Goal: Transaction & Acquisition: Purchase product/service

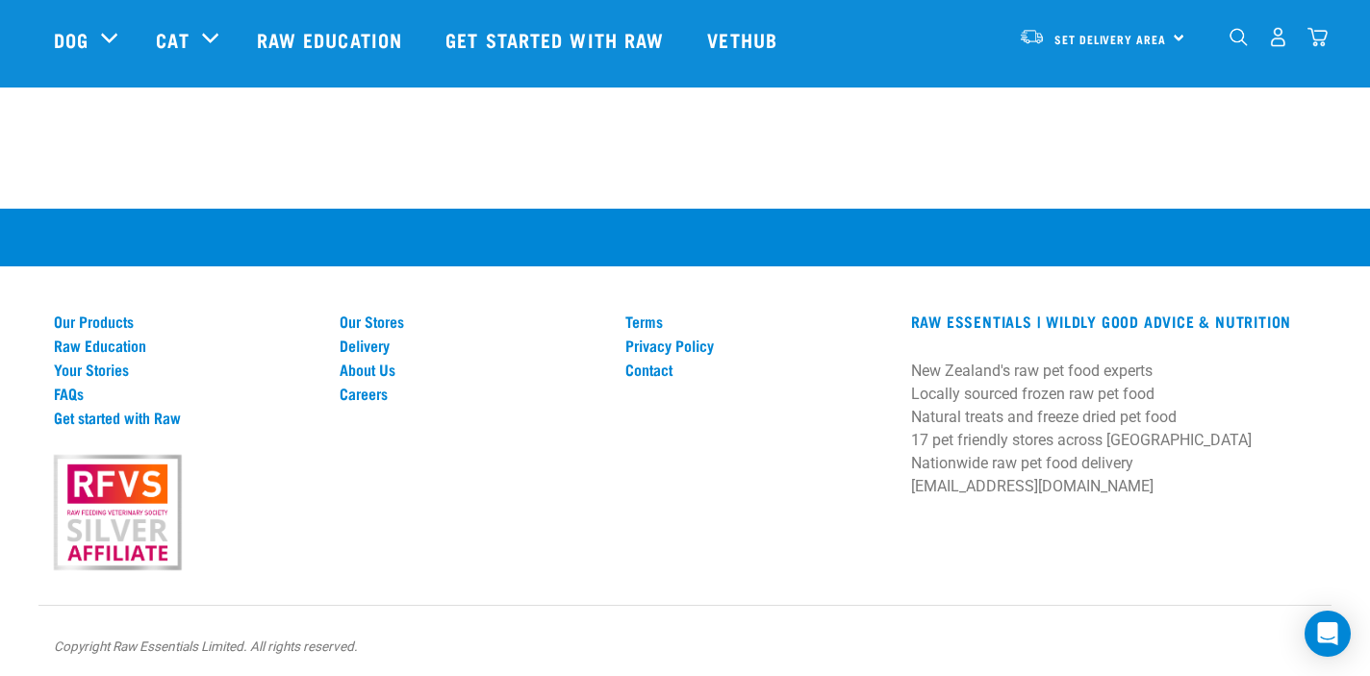
scroll to position [2683, 0]
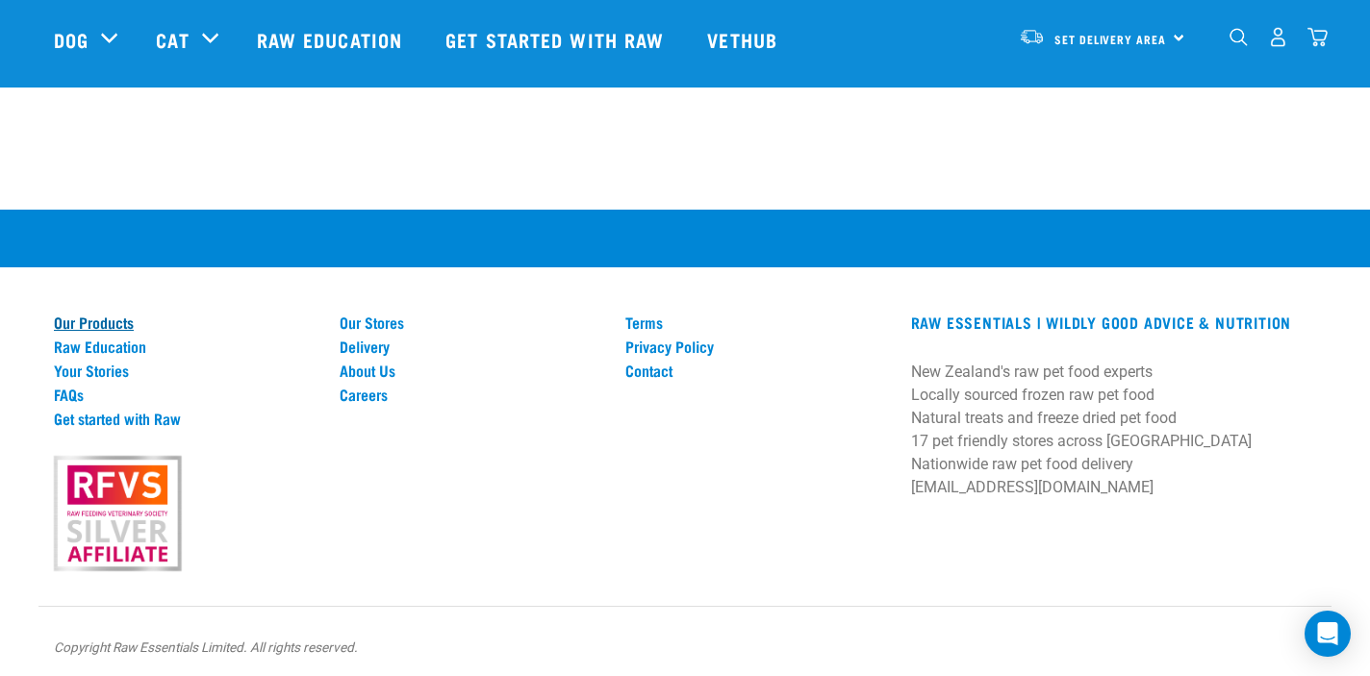
click at [112, 314] on link "Our Products" at bounding box center [185, 322] width 263 height 17
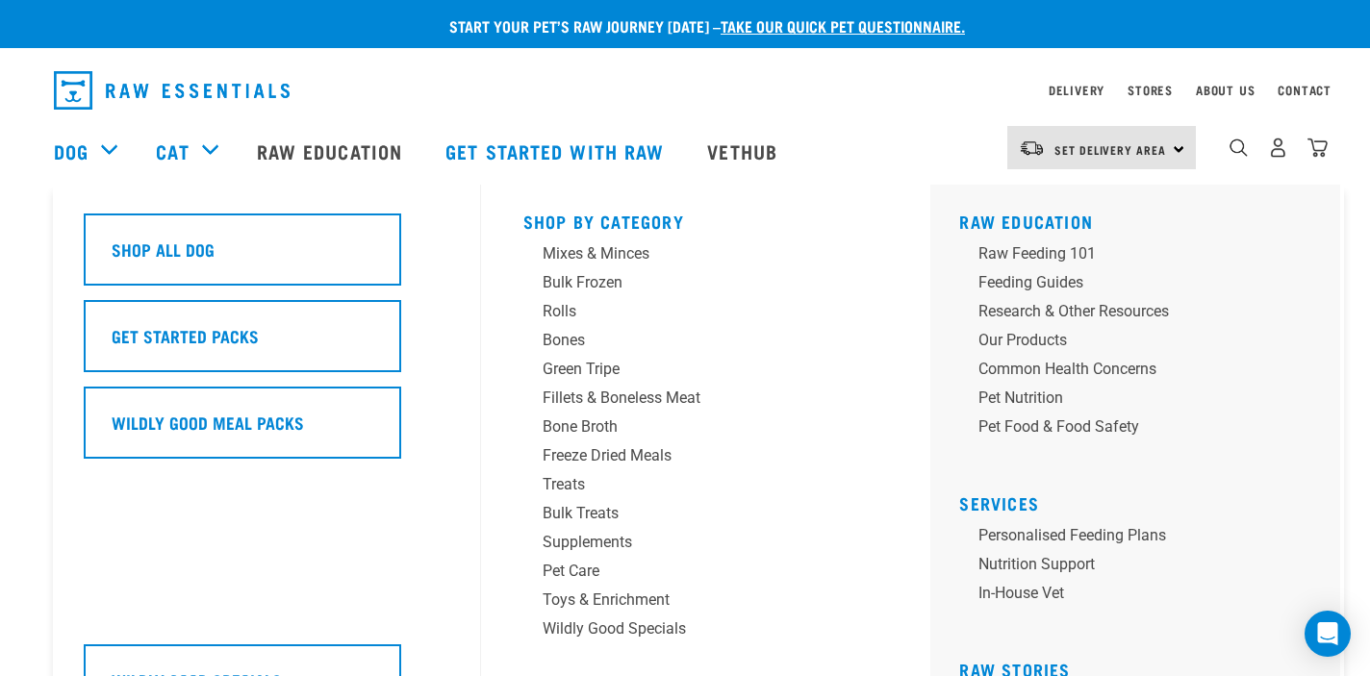
click at [107, 147] on div "Dog" at bounding box center [95, 151] width 83 height 77
click at [69, 152] on link "Dog" at bounding box center [71, 151] width 35 height 29
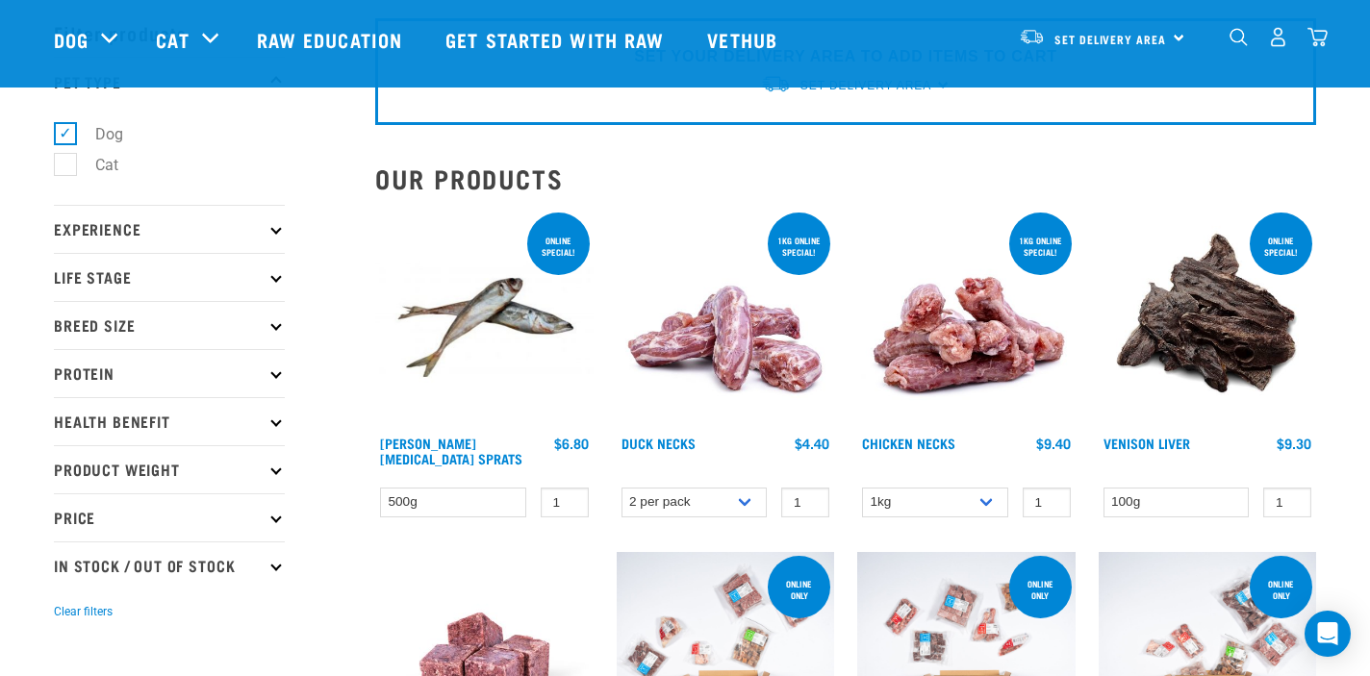
scroll to position [79, 0]
click at [277, 230] on icon at bounding box center [275, 228] width 11 height 11
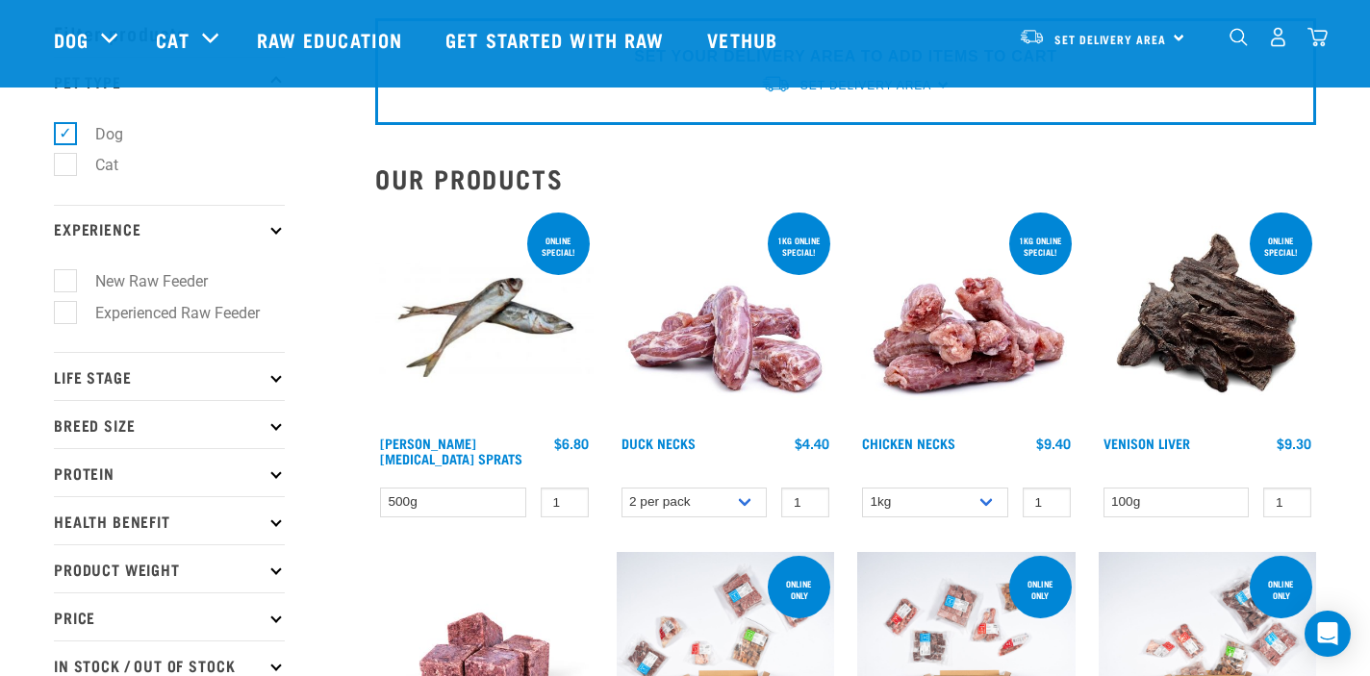
click at [194, 288] on label "New Raw Feeder" at bounding box center [139, 281] width 151 height 24
click at [66, 285] on input "New Raw Feeder" at bounding box center [60, 278] width 13 height 13
checkbox input "true"
click at [272, 371] on icon at bounding box center [275, 376] width 11 height 11
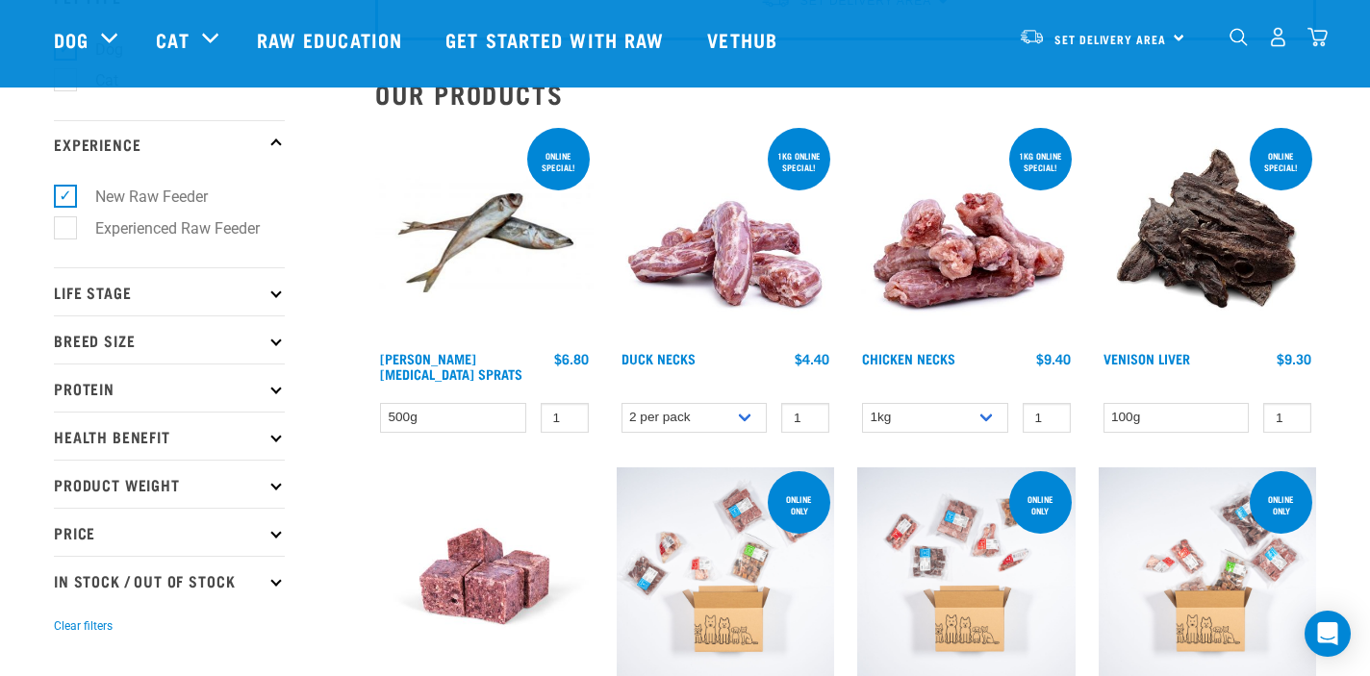
scroll to position [172, 0]
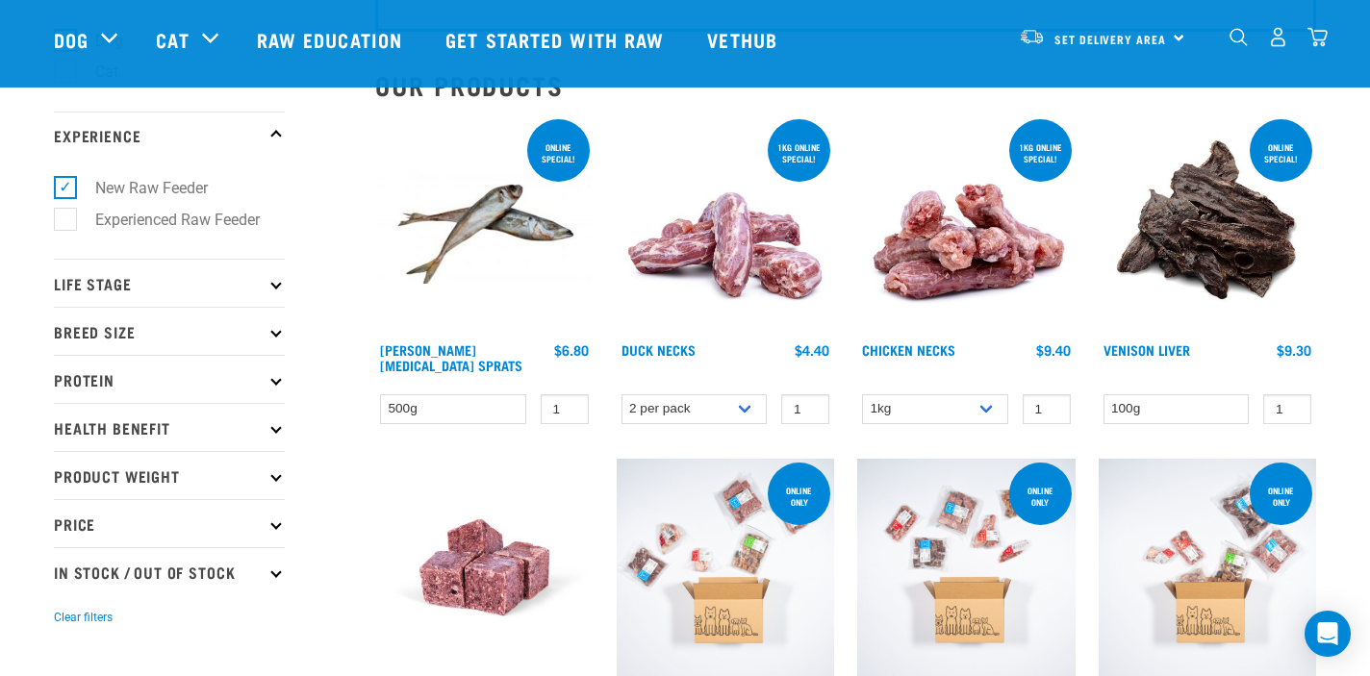
click at [274, 288] on p "Life Stage" at bounding box center [169, 283] width 231 height 48
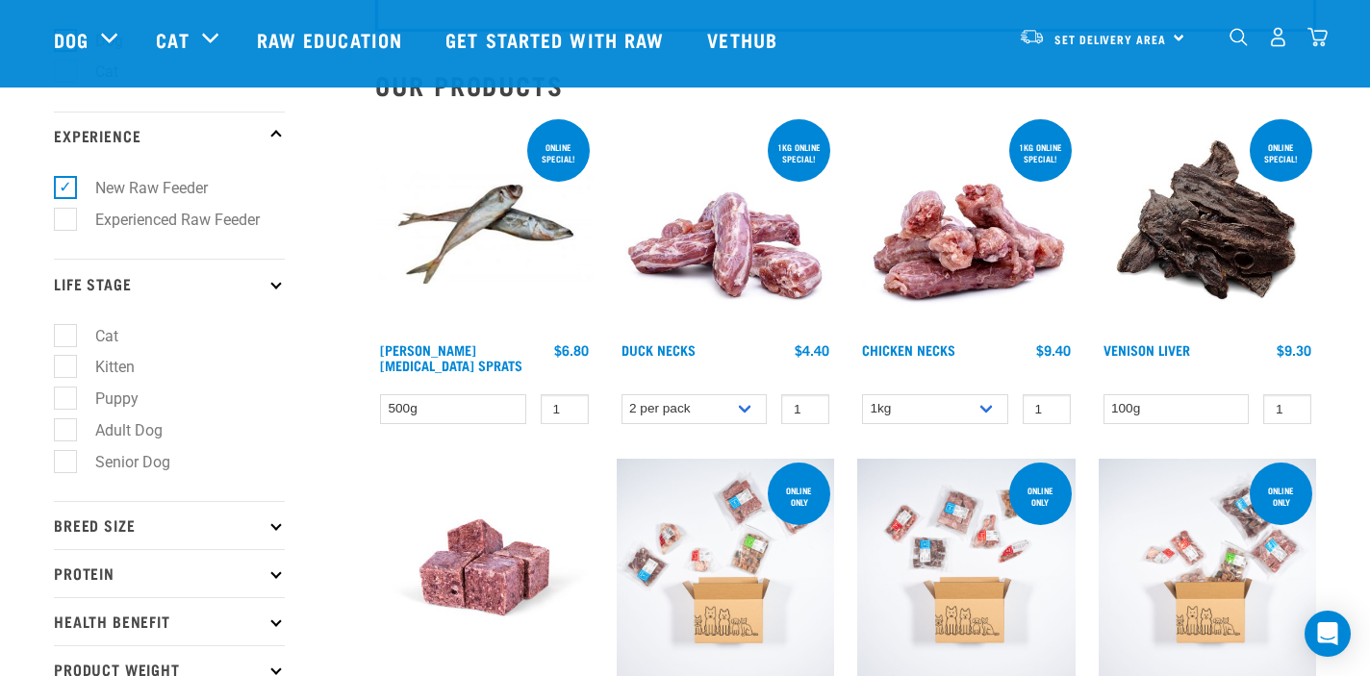
click at [113, 428] on label "Adult Dog" at bounding box center [117, 431] width 106 height 24
click at [66, 428] on input "Adult Dog" at bounding box center [60, 426] width 13 height 13
checkbox input "true"
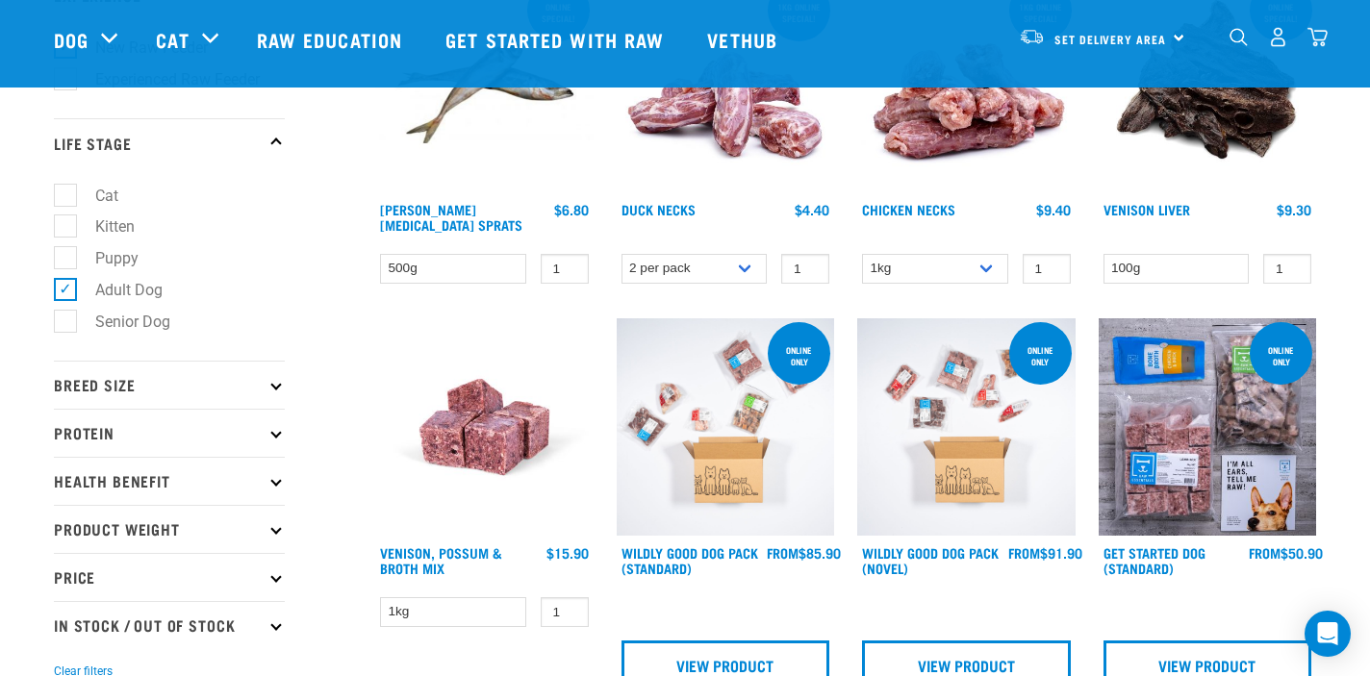
scroll to position [323, 0]
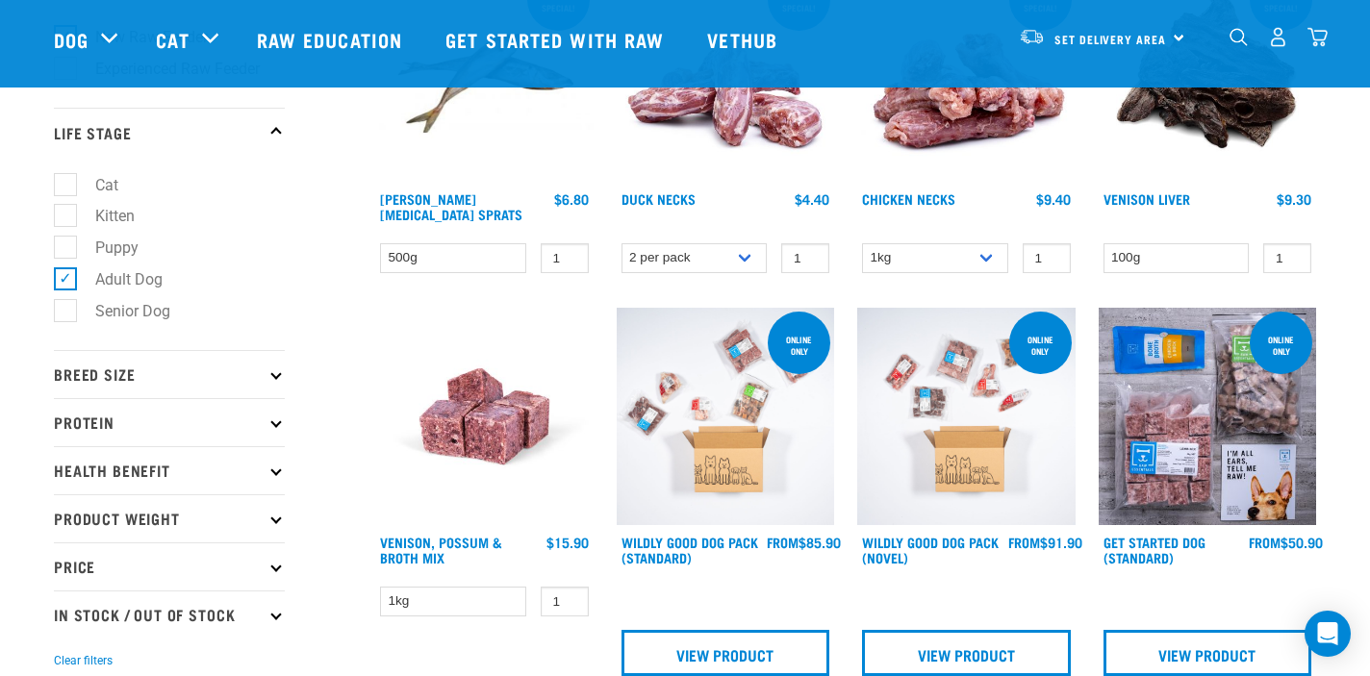
click at [268, 380] on p "Breed Size" at bounding box center [169, 374] width 231 height 48
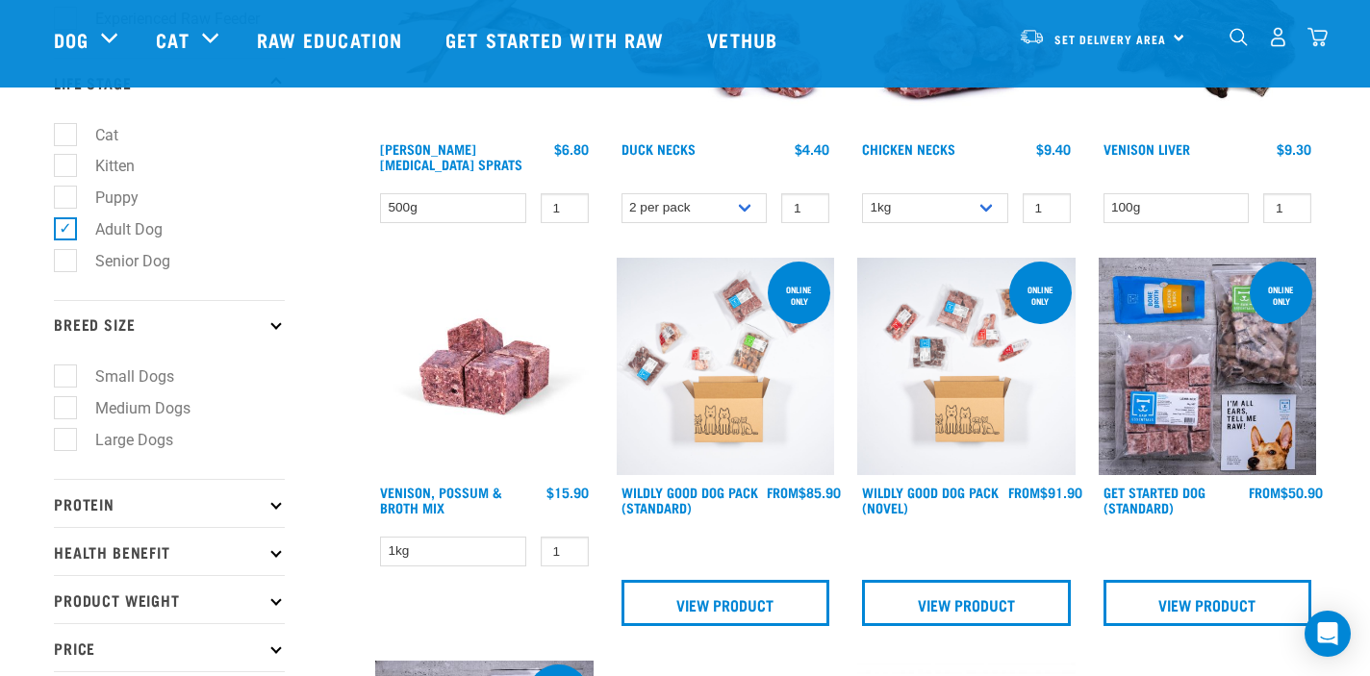
scroll to position [377, 0]
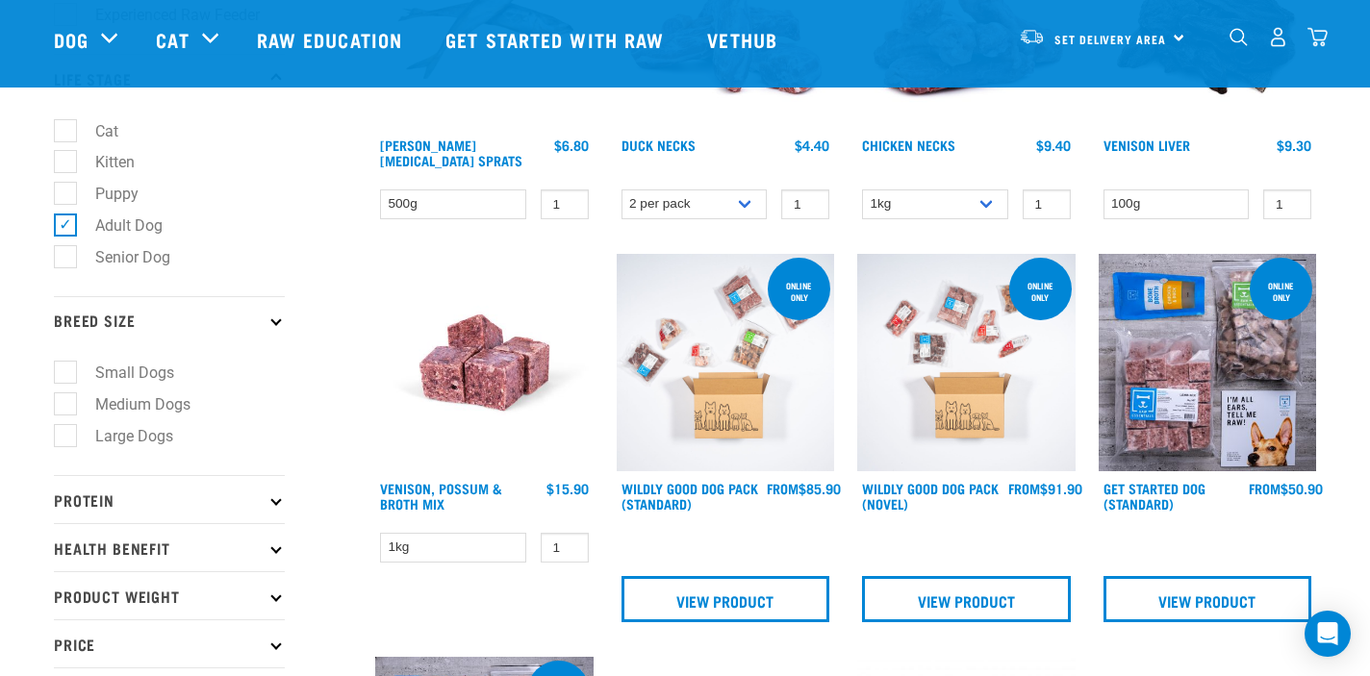
click at [156, 404] on label "Medium Dogs" at bounding box center [131, 405] width 134 height 24
click at [66, 404] on input "Medium Dogs" at bounding box center [60, 401] width 13 height 13
checkbox input "true"
click at [64, 368] on label "Small Dogs" at bounding box center [122, 373] width 117 height 24
click at [63, 368] on input "Small Dogs" at bounding box center [60, 370] width 13 height 13
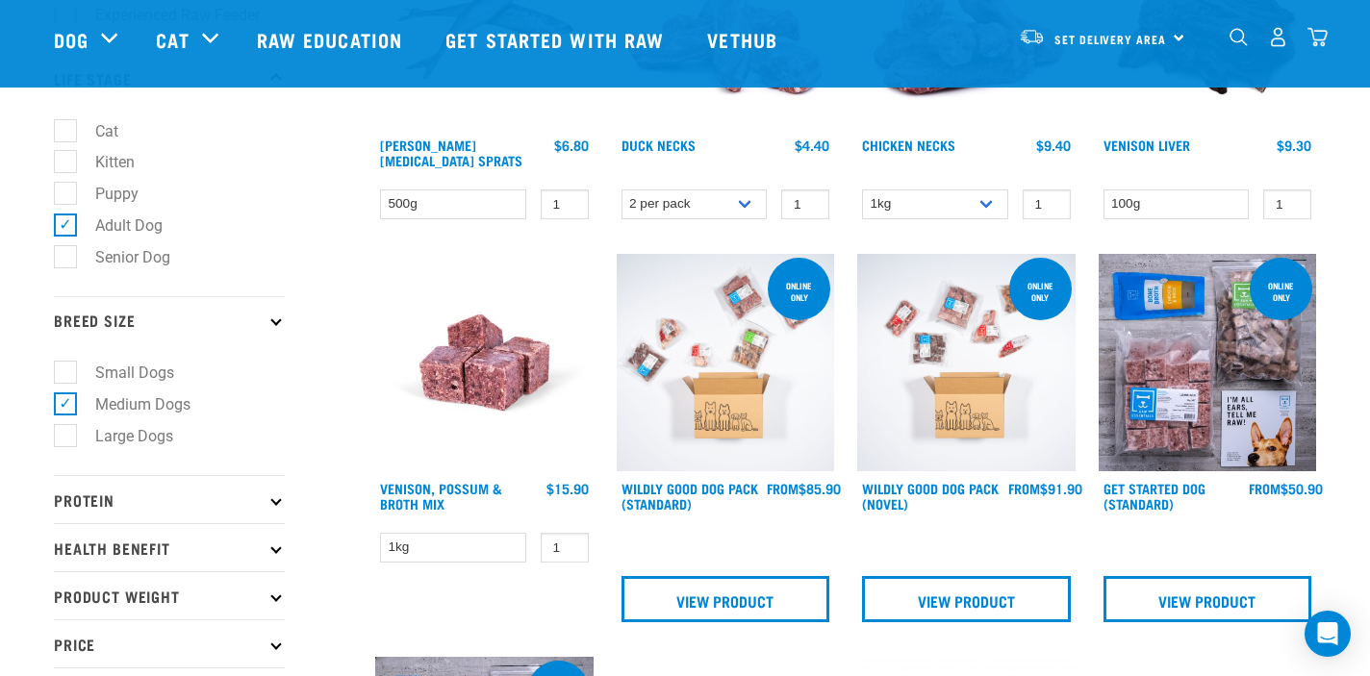
checkbox input "true"
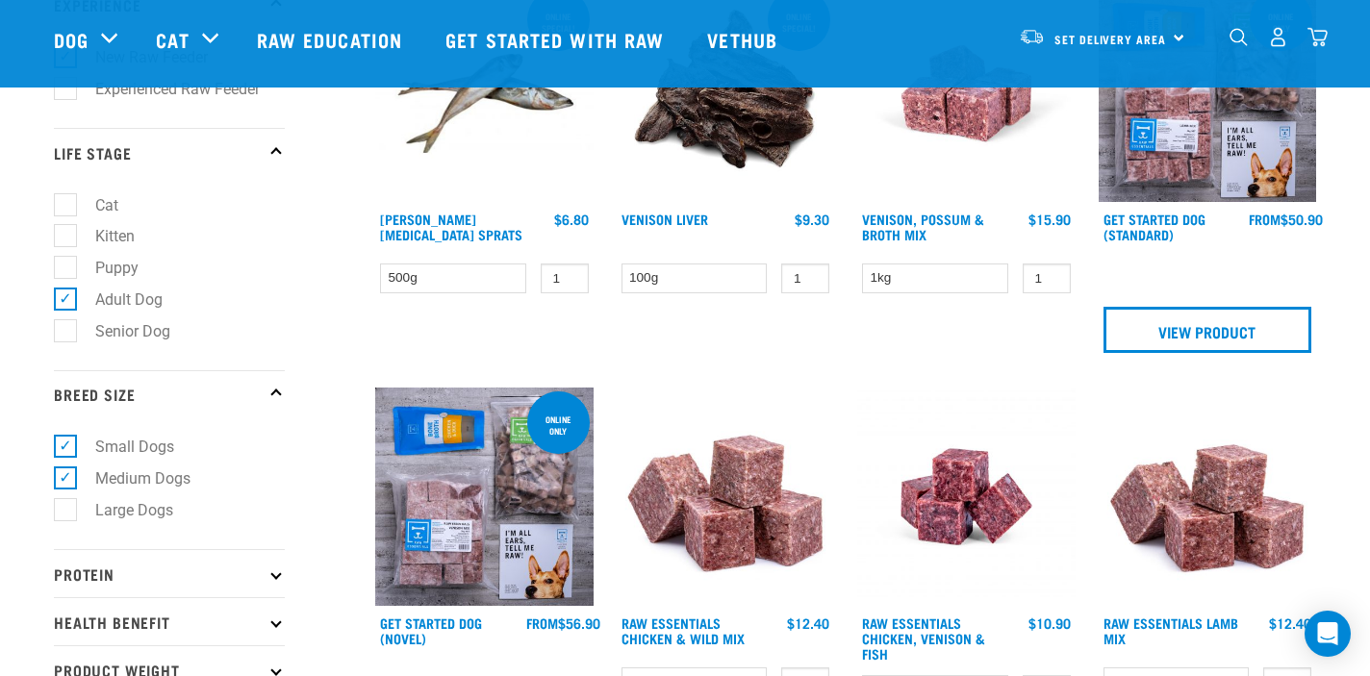
scroll to position [305, 0]
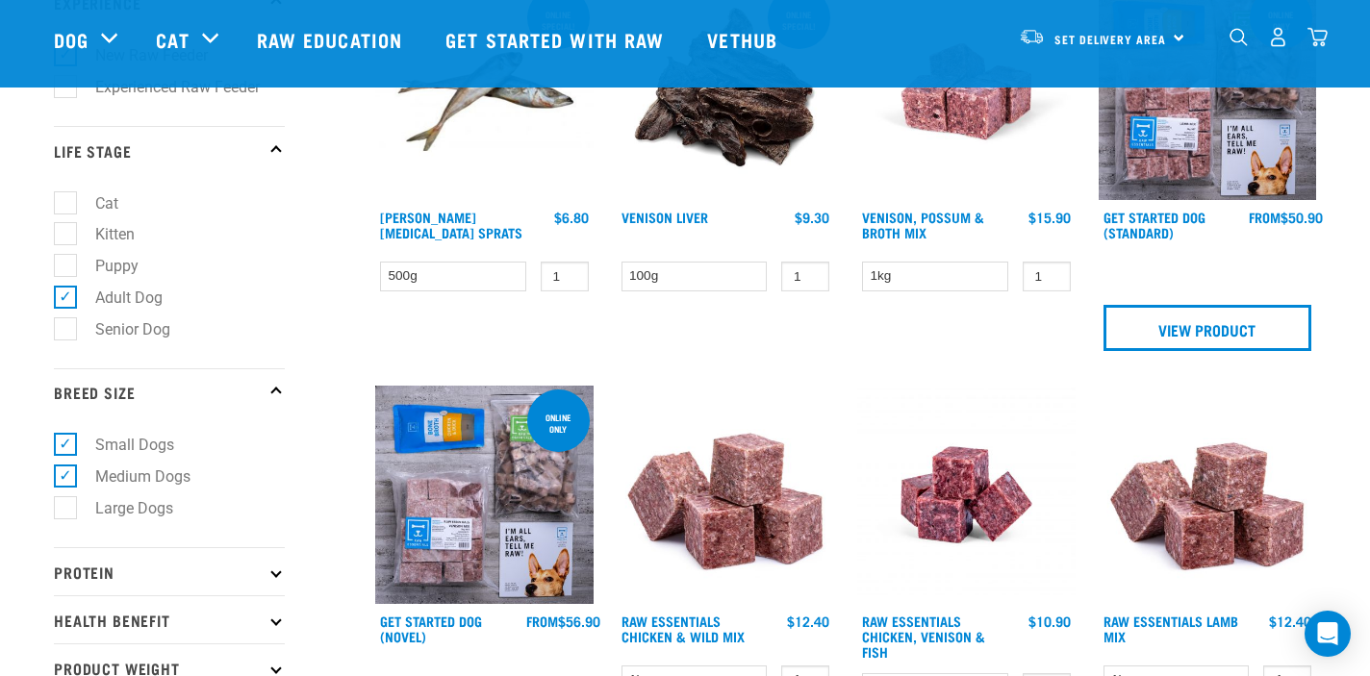
click at [69, 444] on label "Small Dogs" at bounding box center [122, 445] width 117 height 24
click at [66, 444] on input "Small Dogs" at bounding box center [60, 442] width 13 height 13
checkbox input "false"
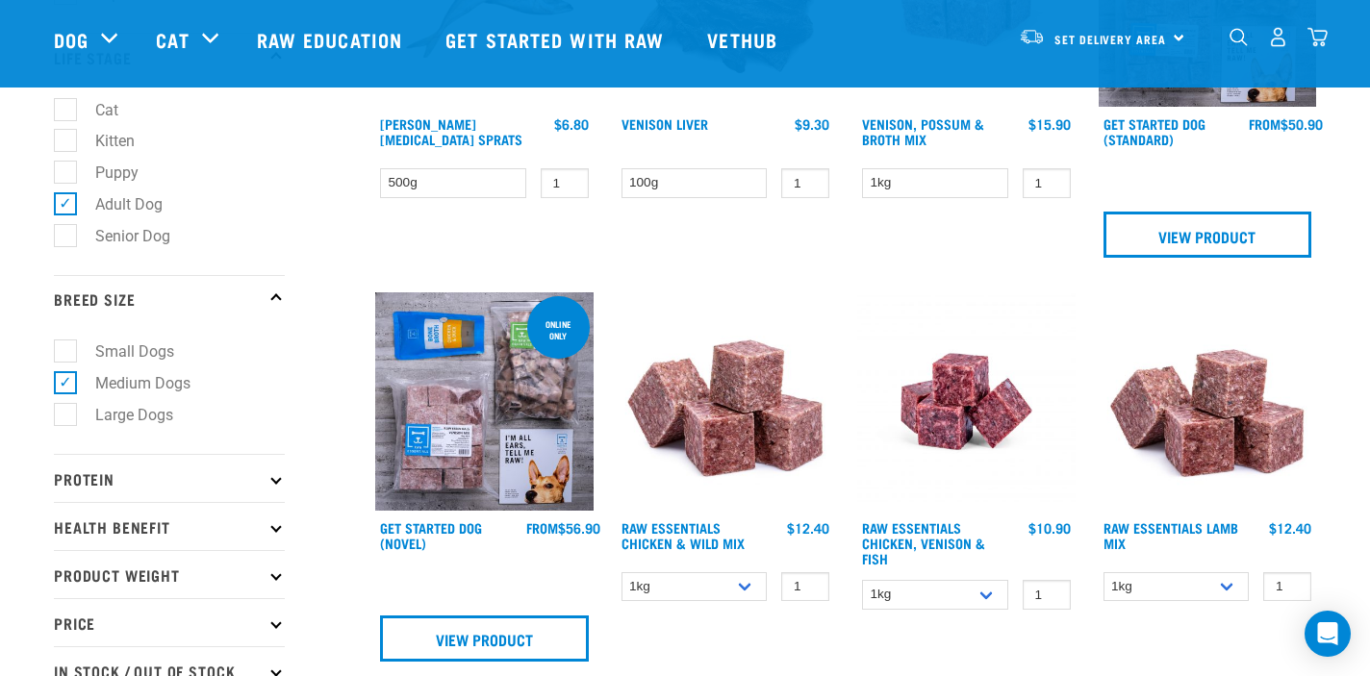
scroll to position [405, 0]
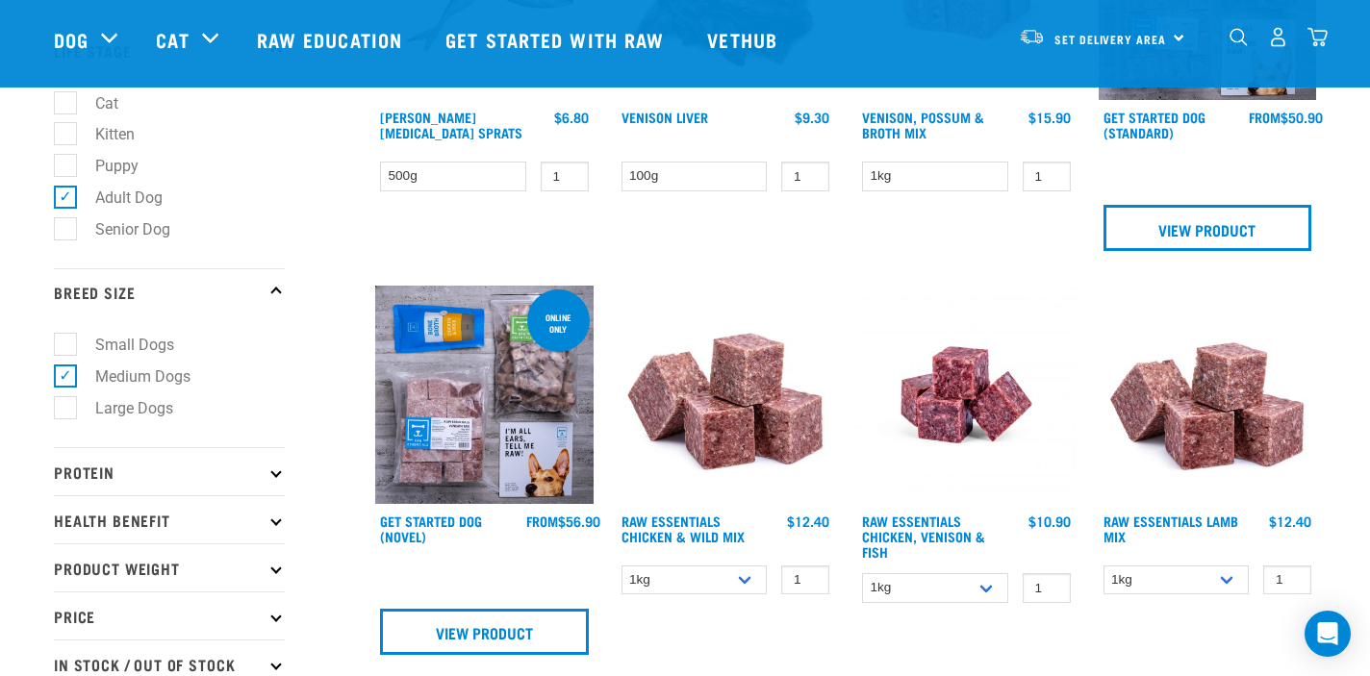
click at [270, 475] on p "Protein" at bounding box center [169, 471] width 231 height 48
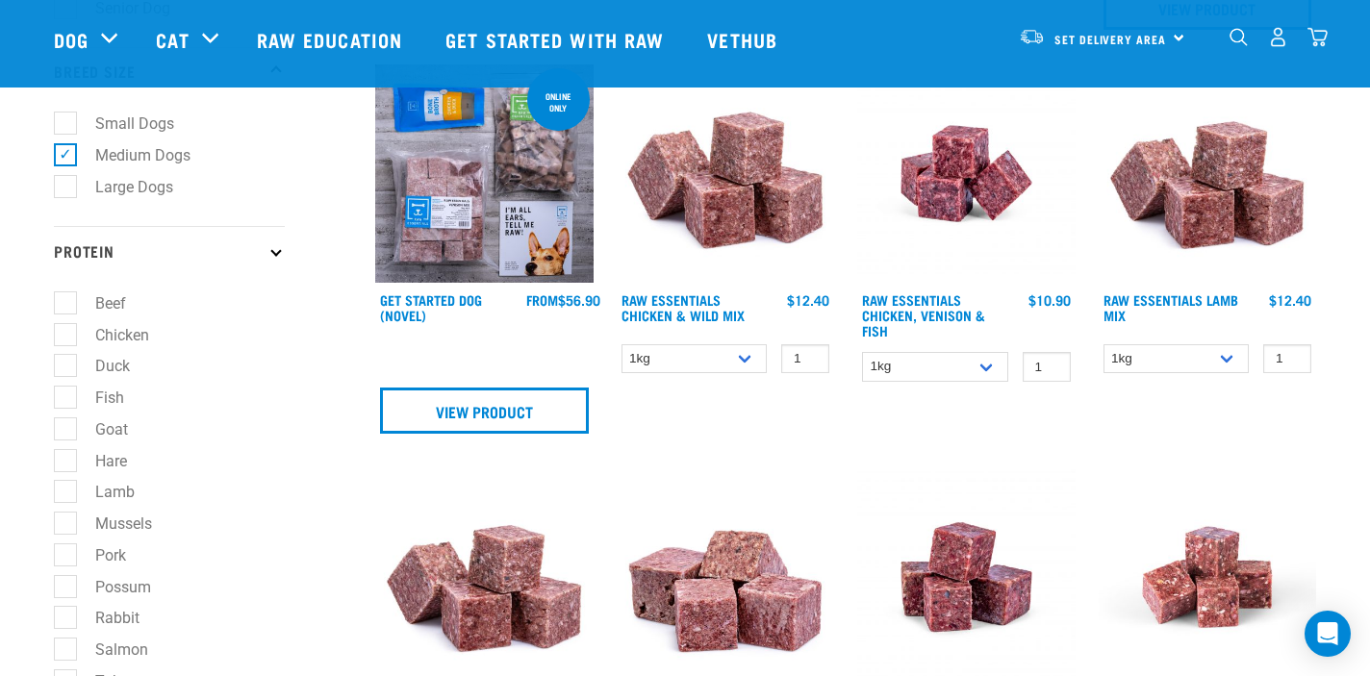
scroll to position [628, 0]
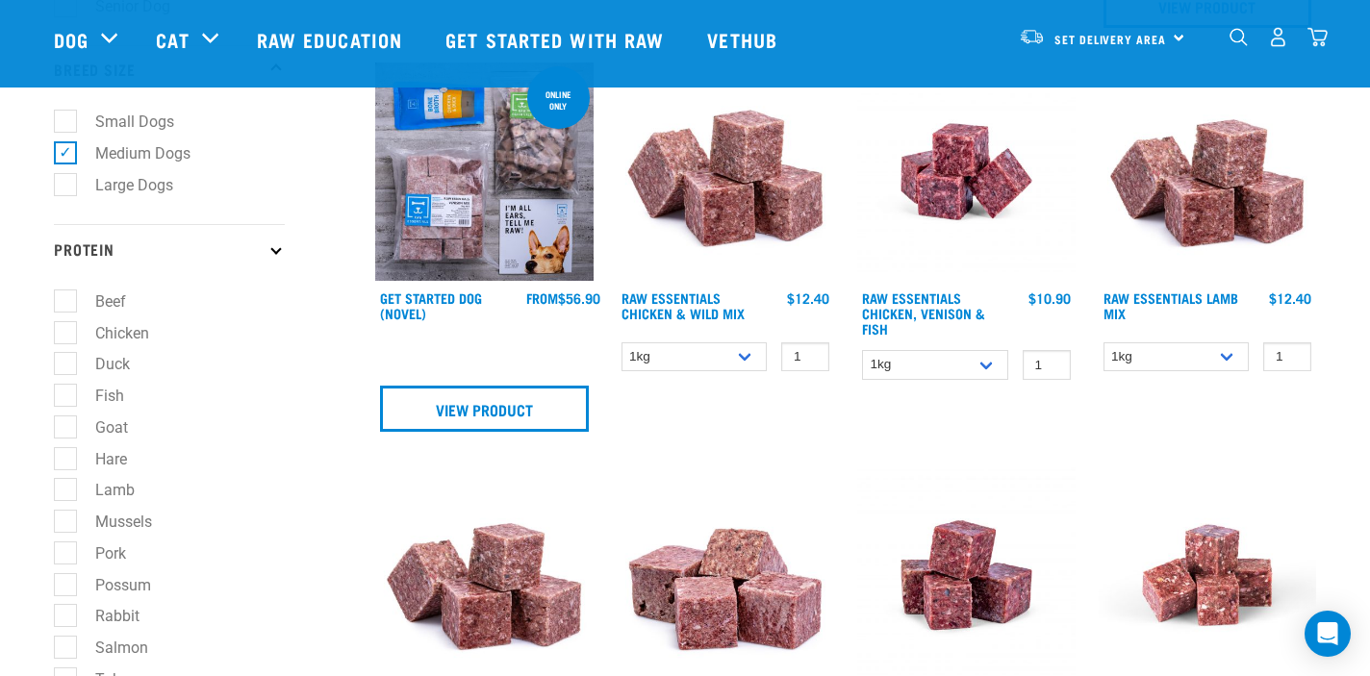
click at [68, 303] on label "Beef" at bounding box center [98, 302] width 69 height 24
click at [66, 303] on input "Beef" at bounding box center [60, 298] width 13 height 13
checkbox input "true"
click at [64, 327] on label "Chicken" at bounding box center [110, 333] width 92 height 24
click at [63, 327] on input "Chicken" at bounding box center [60, 329] width 13 height 13
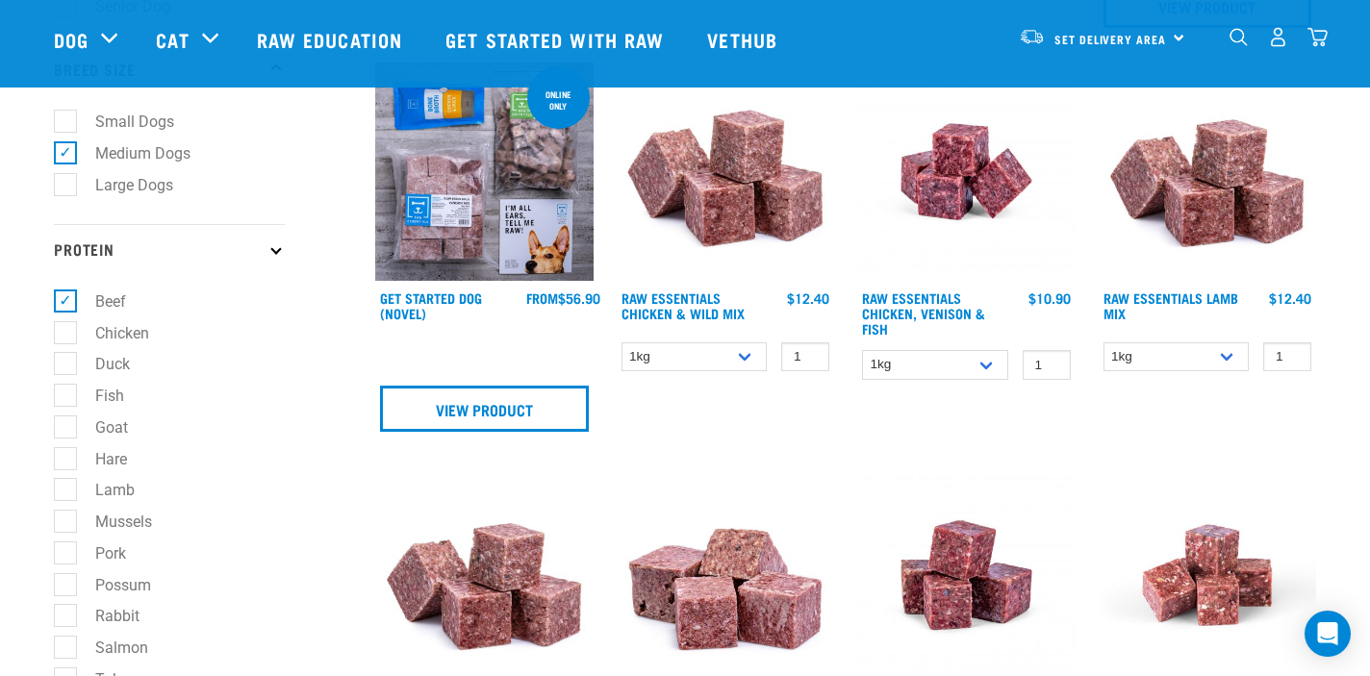
checkbox input "true"
click at [65, 388] on label "Fish" at bounding box center [97, 396] width 67 height 24
click at [65, 388] on input "Fish" at bounding box center [60, 392] width 13 height 13
checkbox input "true"
click at [66, 356] on label "Duck" at bounding box center [100, 364] width 73 height 24
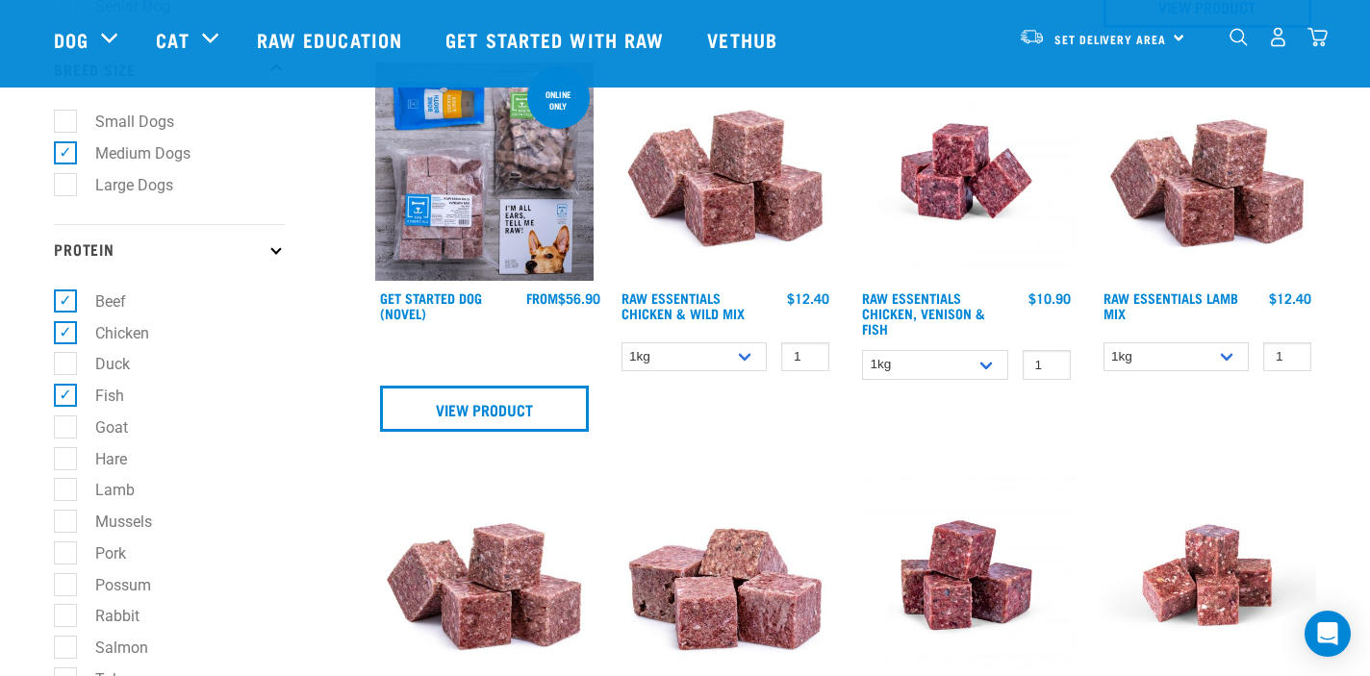
click at [66, 356] on input "Duck" at bounding box center [60, 361] width 13 height 13
checkbox input "true"
click at [64, 428] on label "Goat" at bounding box center [99, 428] width 71 height 24
click at [61, 428] on input "Goat" at bounding box center [60, 424] width 13 height 13
checkbox input "true"
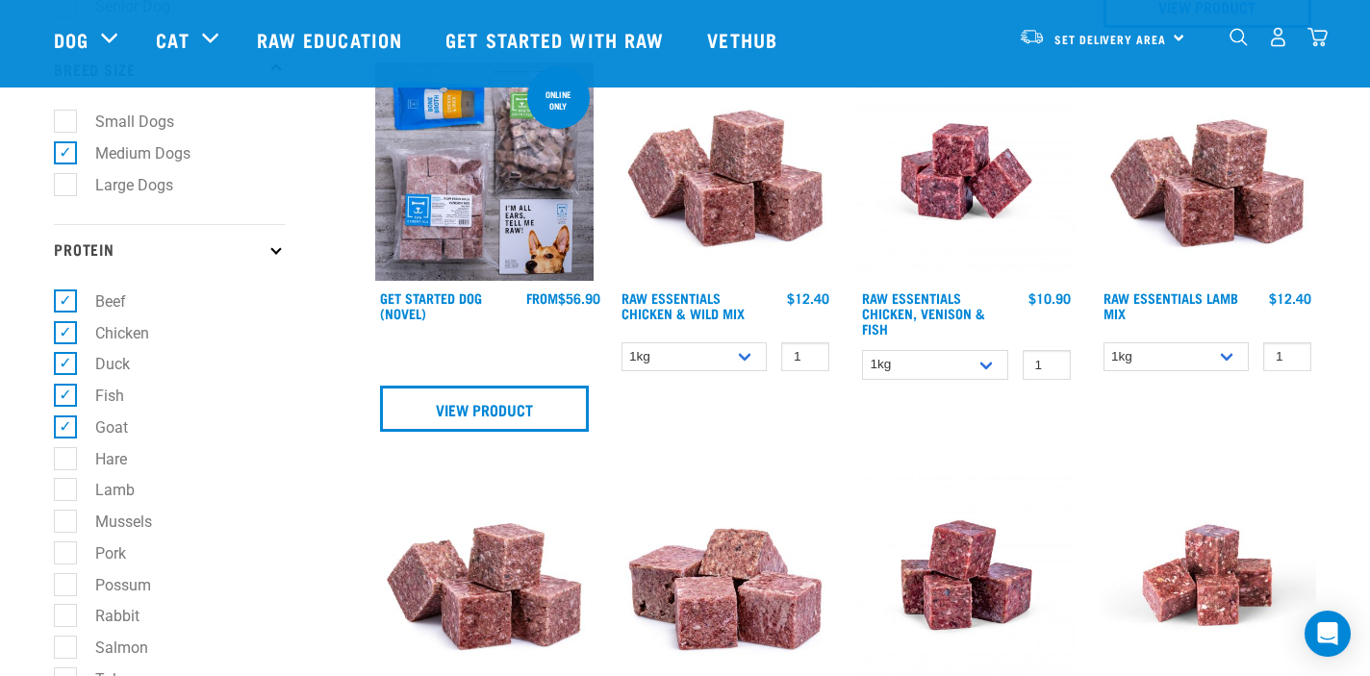
click at [64, 459] on label "Hare" at bounding box center [99, 459] width 70 height 24
click at [63, 459] on input "Hare" at bounding box center [60, 455] width 13 height 13
checkbox input "true"
click at [65, 495] on label "Lamb" at bounding box center [103, 490] width 78 height 24
click at [65, 494] on input "Lamb" at bounding box center [60, 487] width 13 height 13
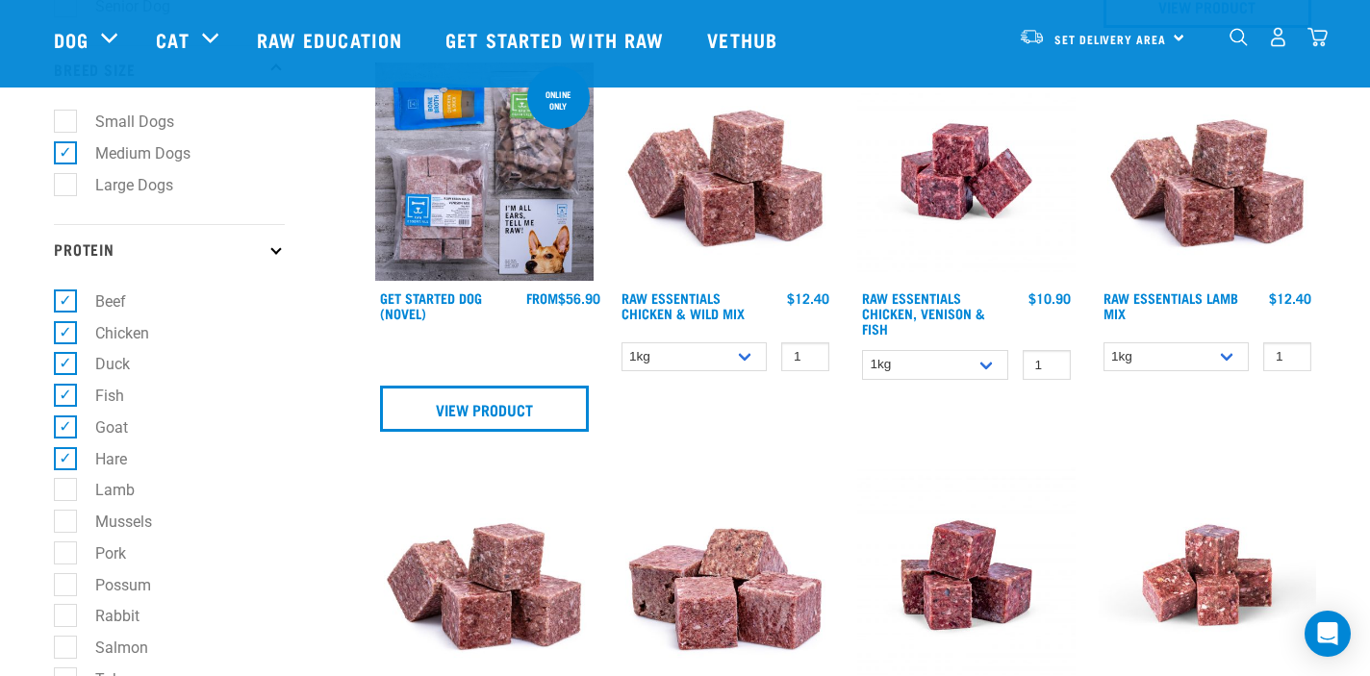
checkbox input "true"
click at [71, 528] on label "Mussels" at bounding box center [111, 522] width 95 height 24
click at [66, 525] on input "Mussels" at bounding box center [60, 519] width 13 height 13
checkbox input "true"
click at [64, 573] on label "Possum" at bounding box center [111, 585] width 94 height 24
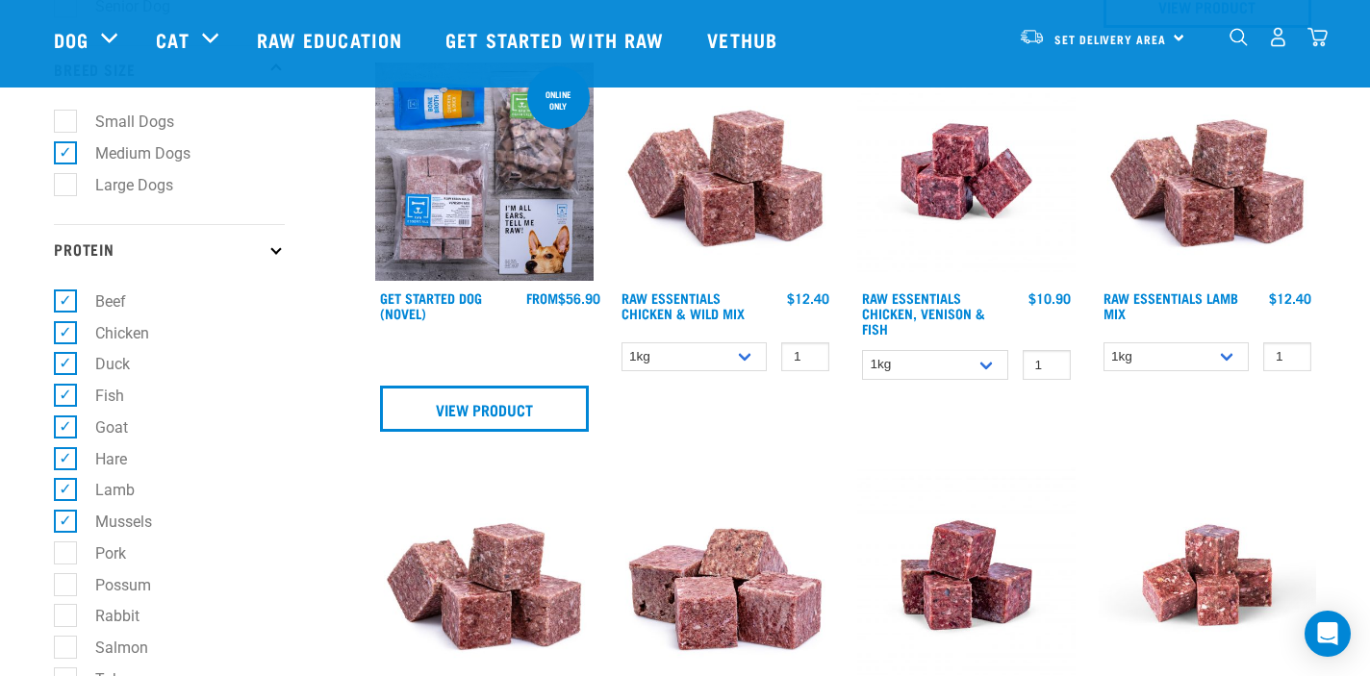
click at [63, 575] on input "Possum" at bounding box center [60, 581] width 13 height 13
checkbox input "true"
click at [65, 604] on label "Rabbit" at bounding box center [105, 616] width 83 height 24
click at [65, 607] on input "Rabbit" at bounding box center [60, 613] width 13 height 13
checkbox input "true"
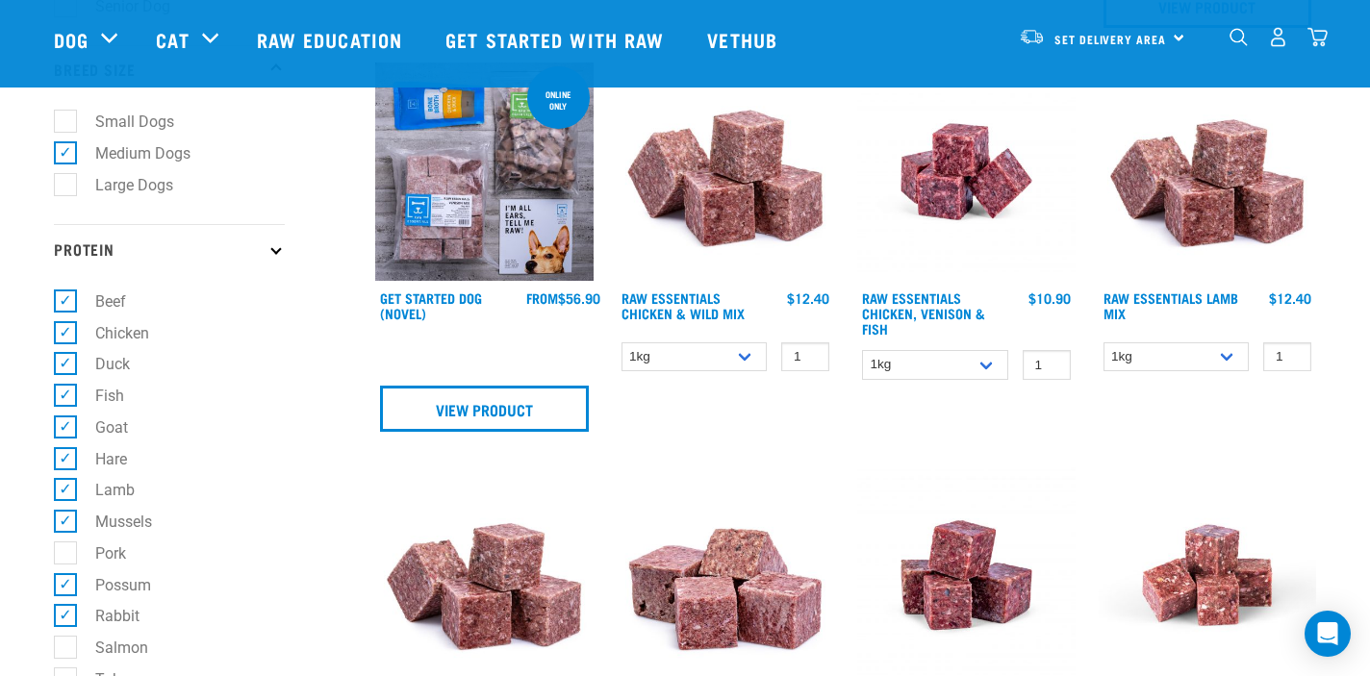
scroll to position [745, 0]
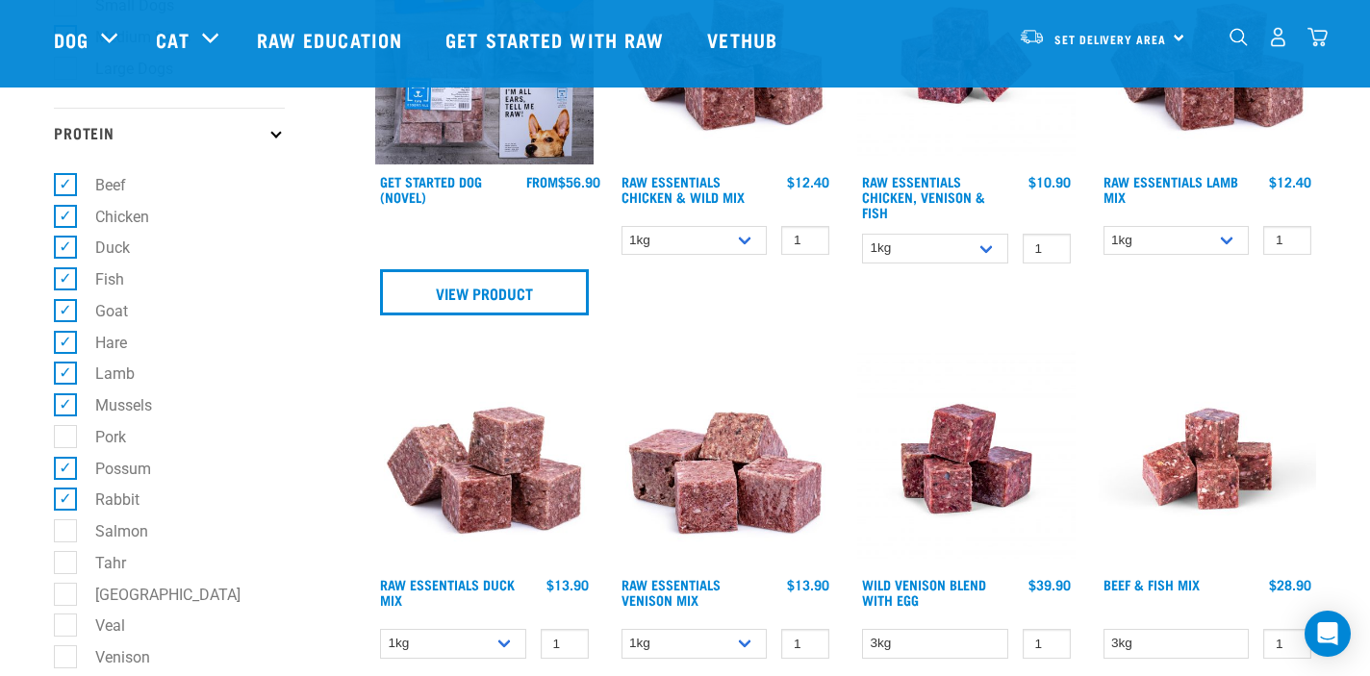
click at [65, 562] on label "Tahr" at bounding box center [98, 563] width 69 height 24
click at [65, 562] on input "Tahr" at bounding box center [60, 559] width 13 height 13
checkbox input "true"
click at [66, 646] on label "Venison" at bounding box center [110, 658] width 93 height 24
click at [66, 648] on input "Venison" at bounding box center [60, 654] width 13 height 13
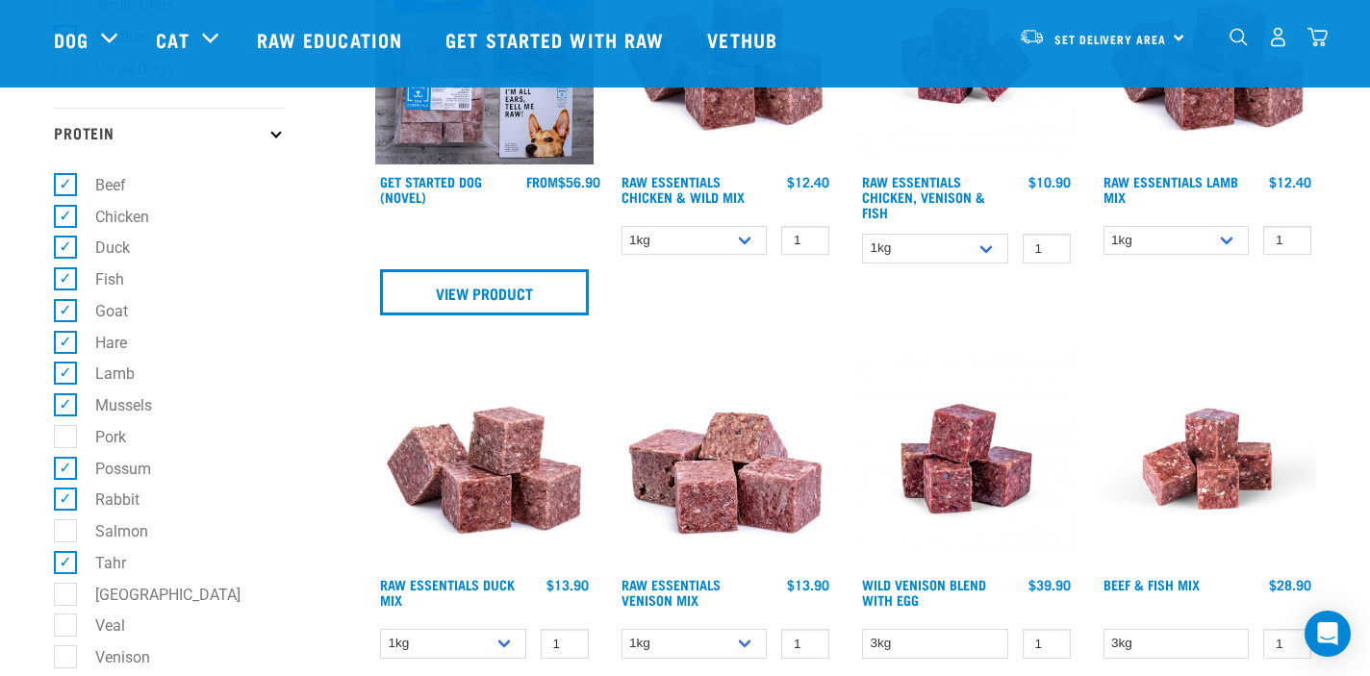
checkbox input "true"
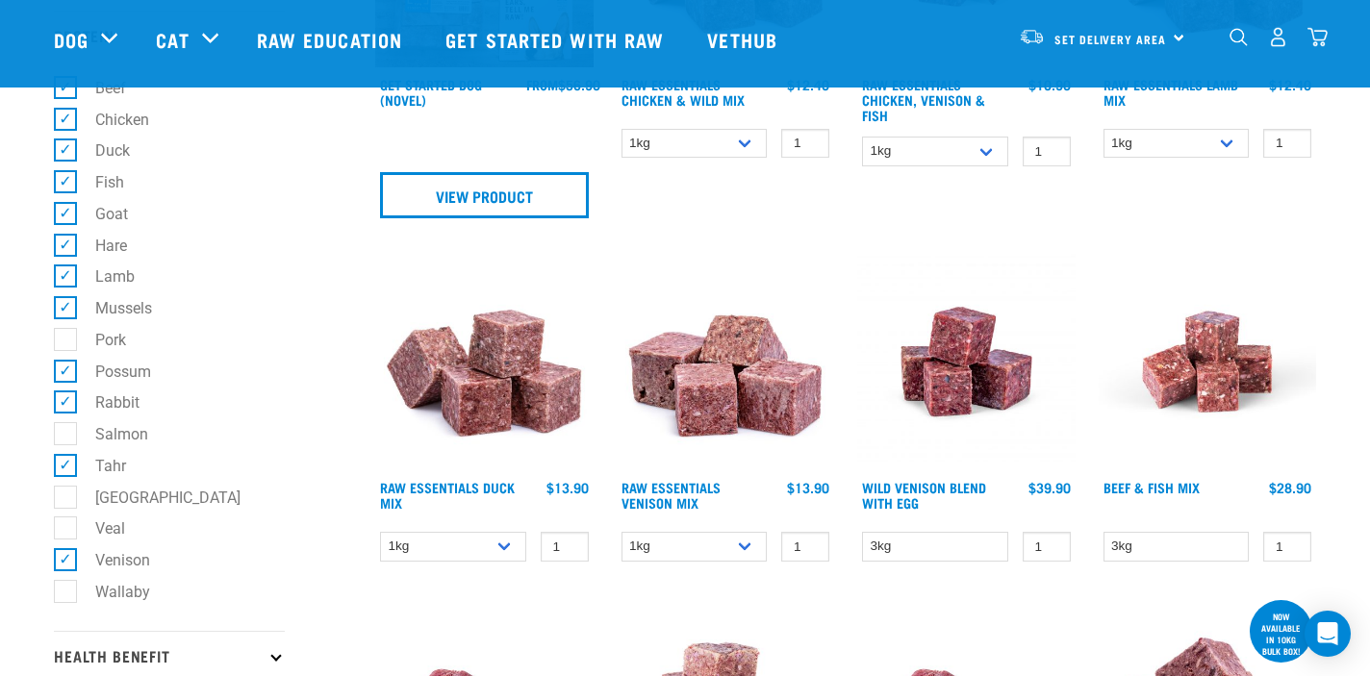
click at [71, 589] on label "Wallaby" at bounding box center [110, 592] width 93 height 24
click at [66, 589] on input "Wallaby" at bounding box center [60, 588] width 13 height 13
checkbox input "true"
click at [271, 631] on p "Health Benefit" at bounding box center [169, 655] width 231 height 48
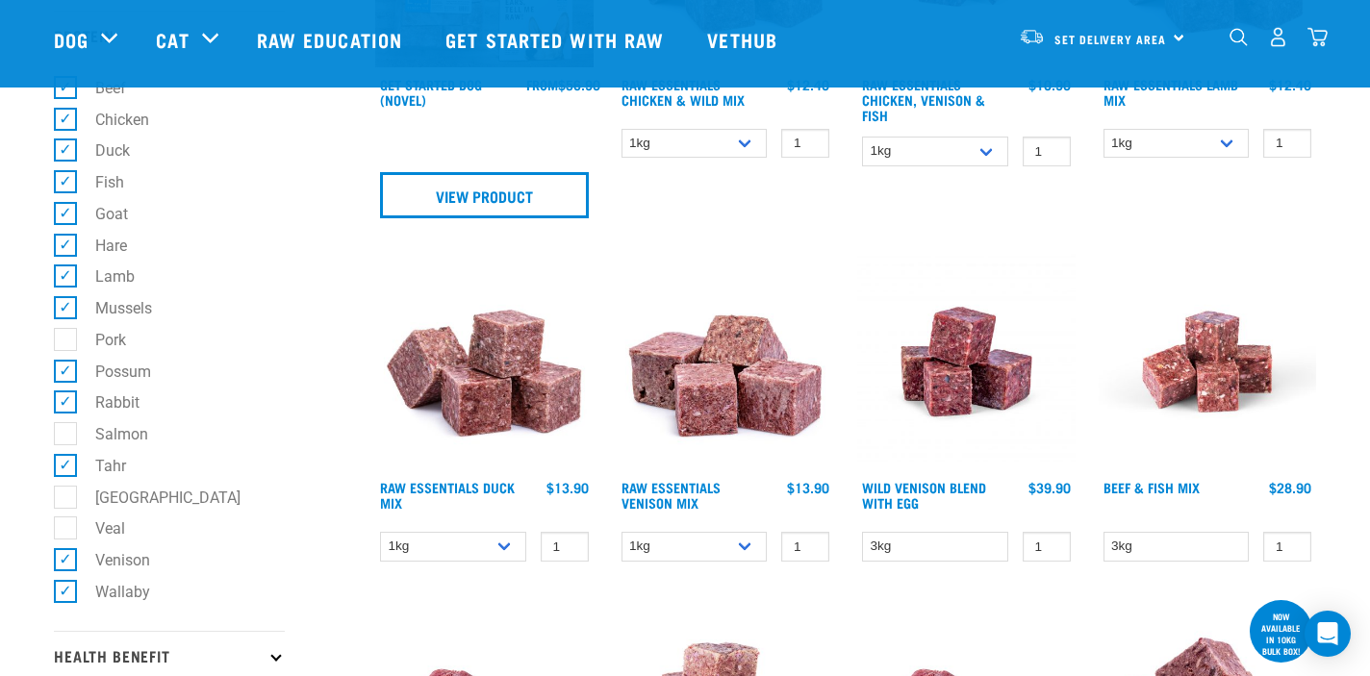
click at [278, 650] on icon at bounding box center [275, 655] width 11 height 11
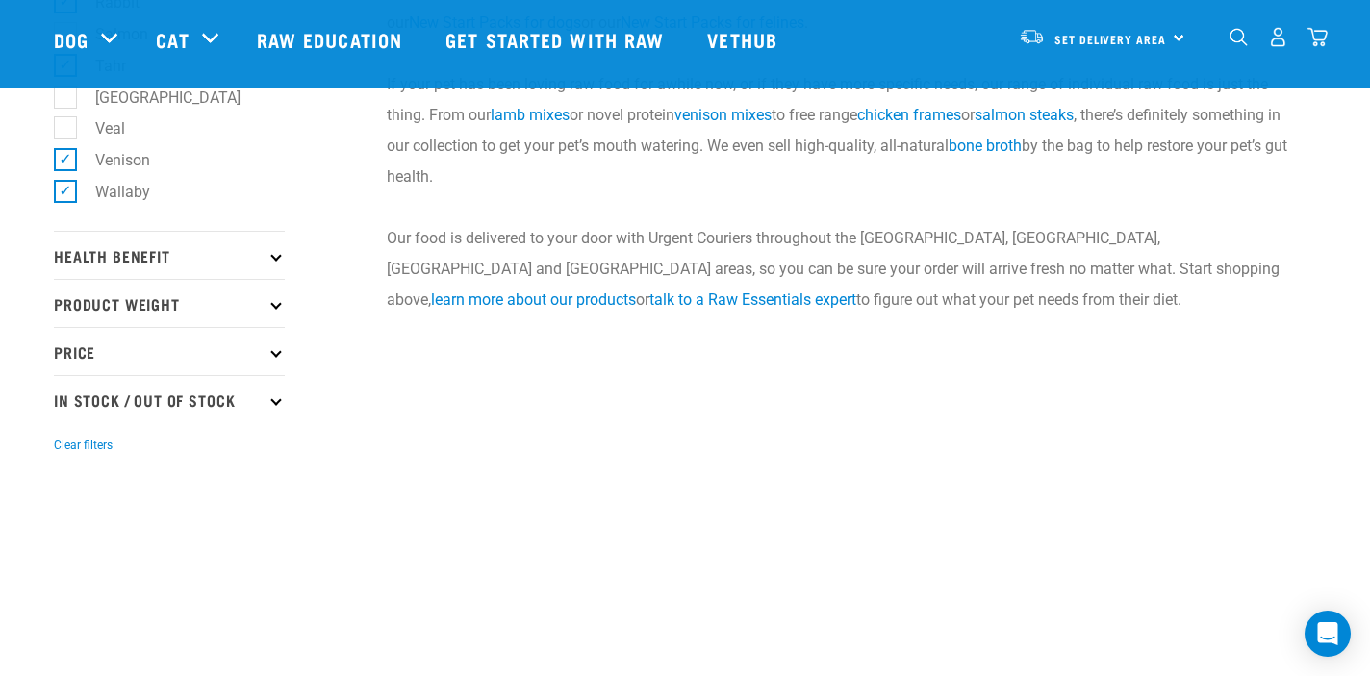
scroll to position [1244, 0]
click at [267, 258] on p "Health Benefit" at bounding box center [169, 253] width 231 height 48
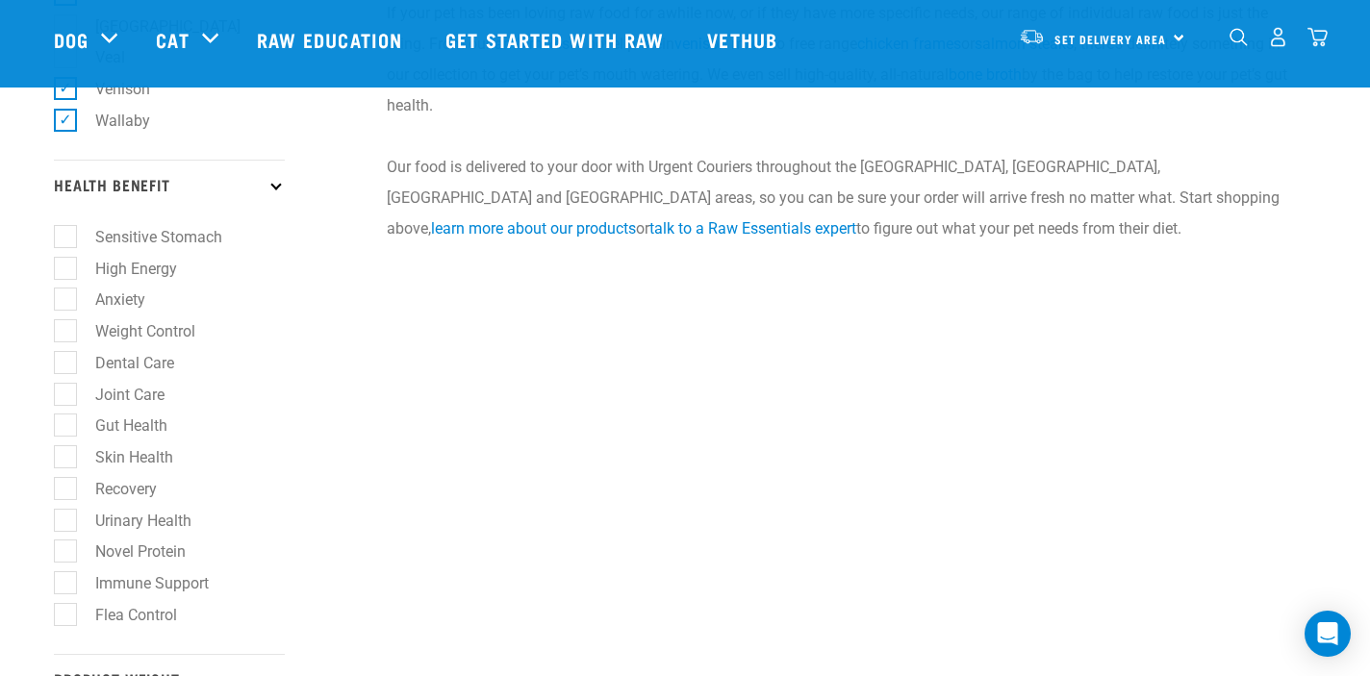
scroll to position [1316, 0]
click at [66, 231] on label "Sensitive Stomach" at bounding box center [146, 234] width 165 height 24
click at [66, 231] on input "Sensitive Stomach" at bounding box center [60, 230] width 13 height 13
checkbox input "true"
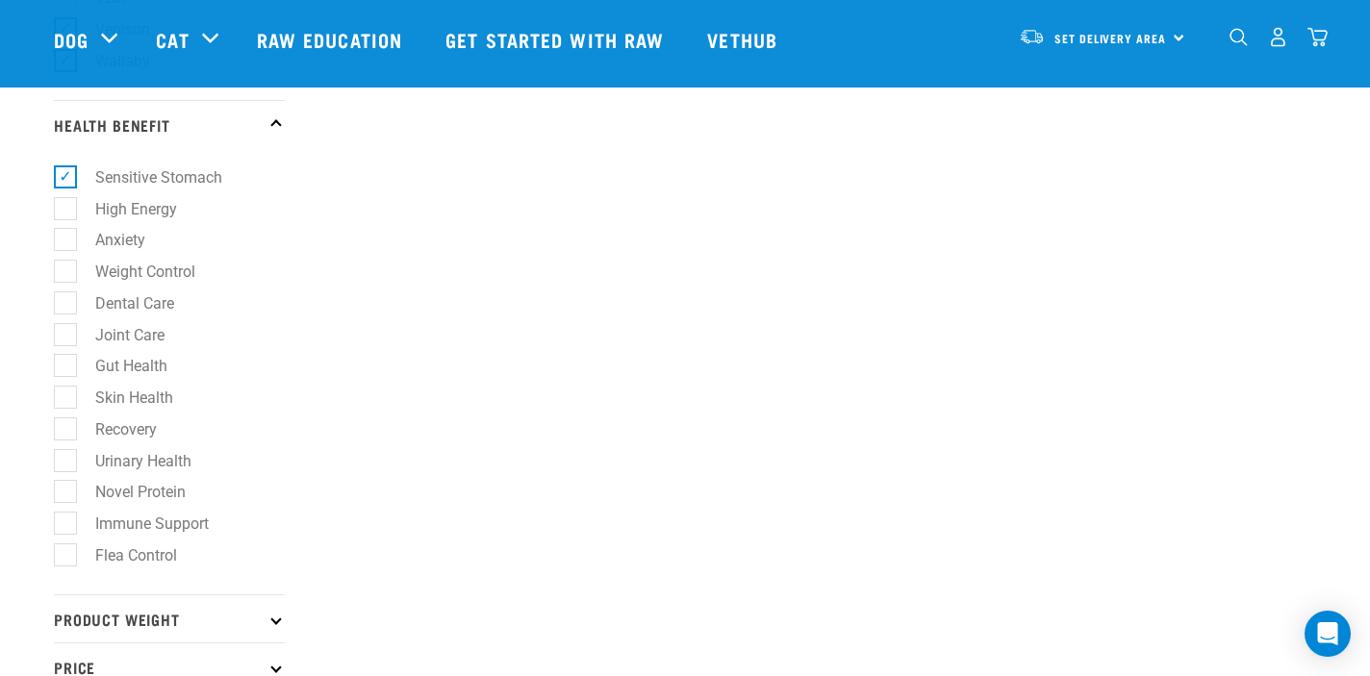
scroll to position [1374, 0]
click at [71, 304] on label "Dental Care" at bounding box center [122, 303] width 117 height 24
click at [66, 304] on input "Dental Care" at bounding box center [60, 298] width 13 height 13
checkbox input "true"
click at [66, 331] on label "Joint Care" at bounding box center [118, 334] width 108 height 24
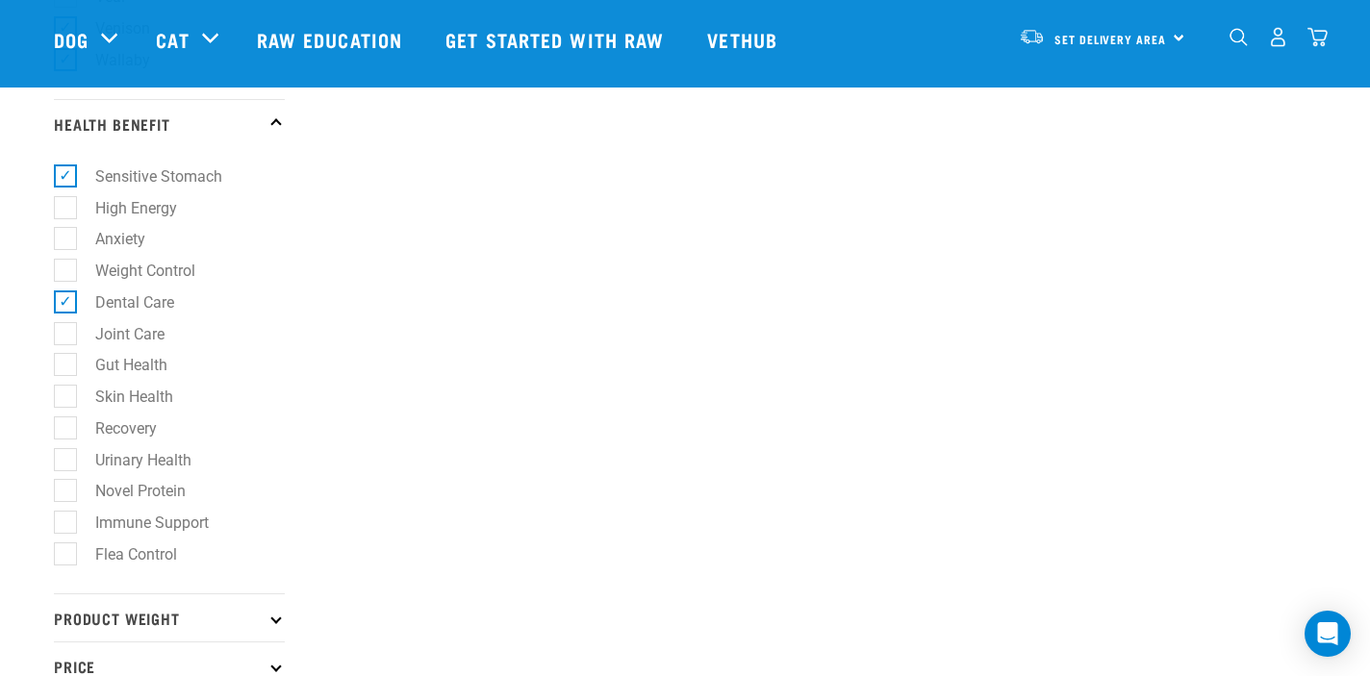
click at [66, 331] on input "Joint Care" at bounding box center [60, 330] width 13 height 13
checkbox input "true"
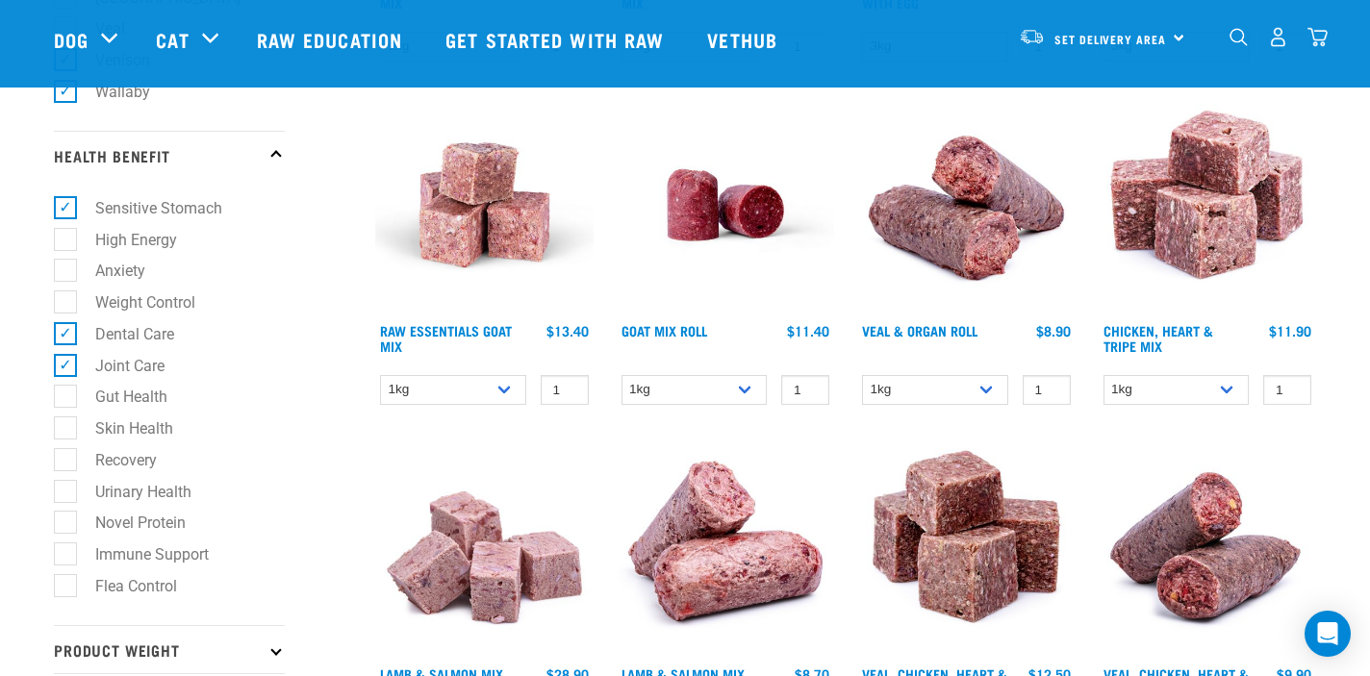
scroll to position [1342, 0]
click at [64, 399] on label "Gut Health" at bounding box center [119, 397] width 111 height 24
click at [63, 399] on input "Gut Health" at bounding box center [60, 394] width 13 height 13
checkbox input "true"
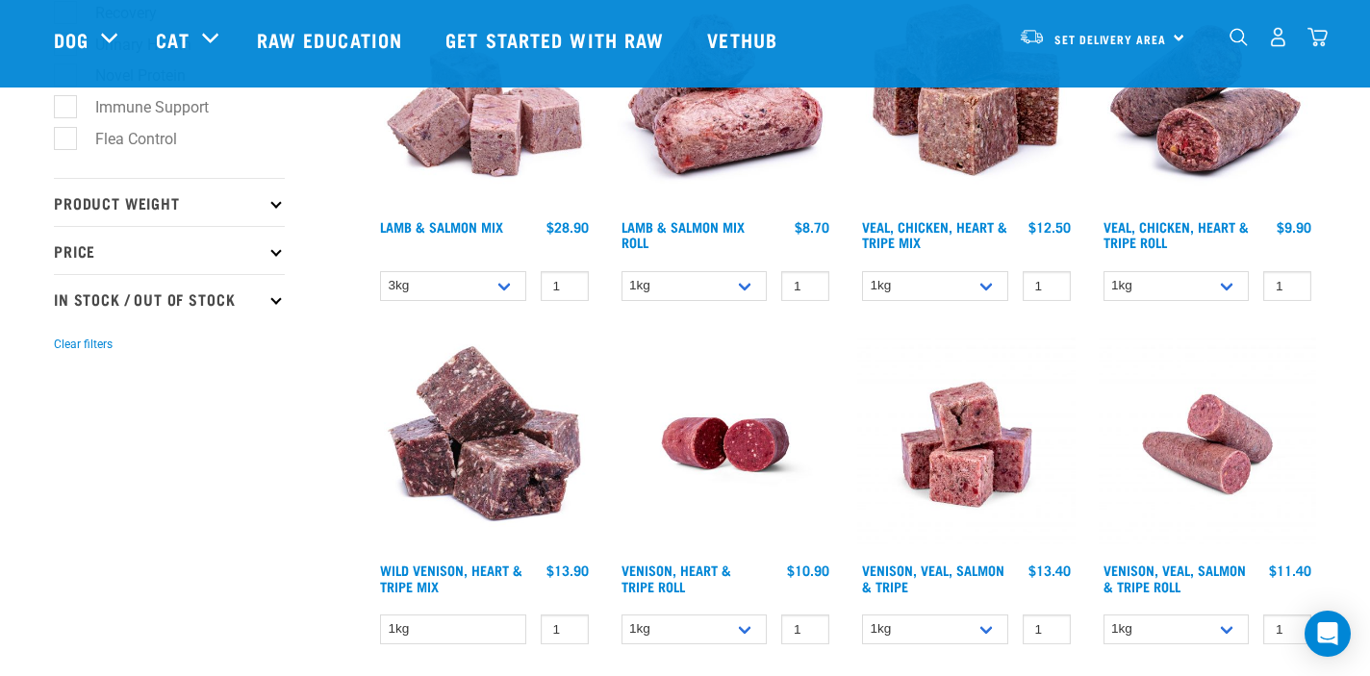
scroll to position [1786, 0]
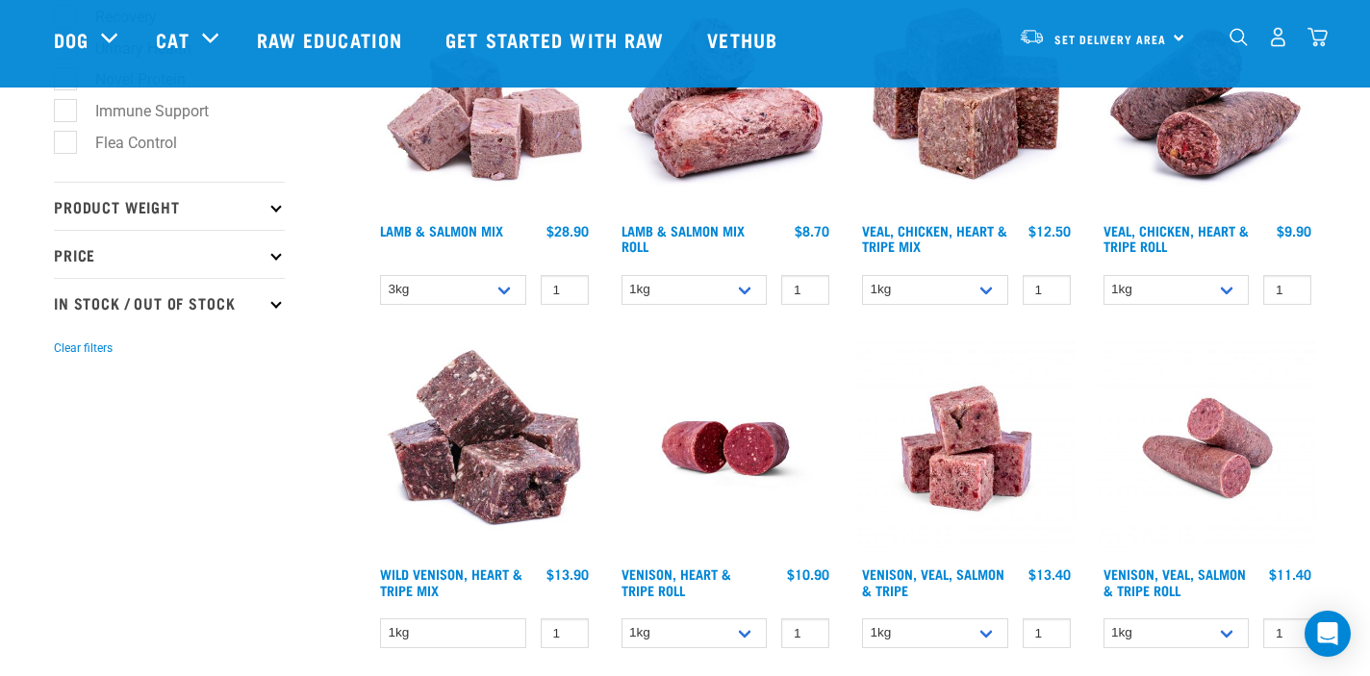
click at [274, 211] on p "Product Weight" at bounding box center [169, 206] width 231 height 48
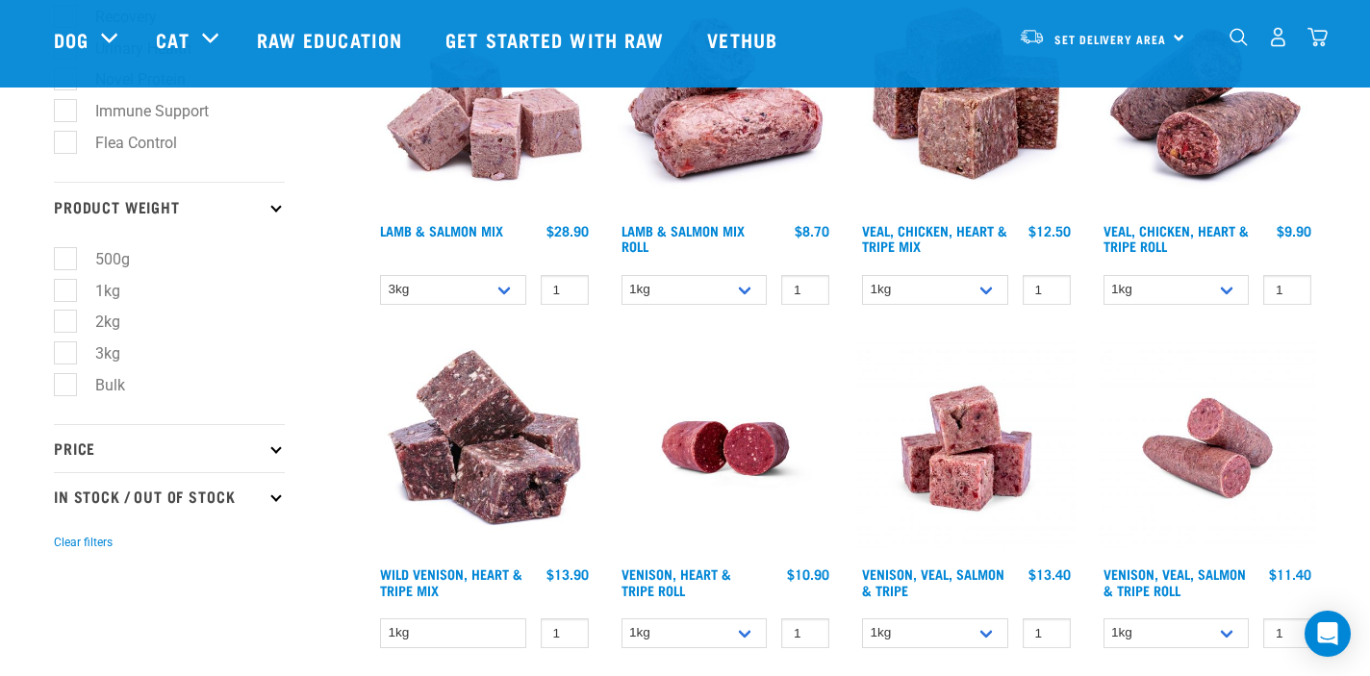
click at [64, 388] on label "Bulk" at bounding box center [98, 385] width 68 height 24
click at [63, 388] on input "Bulk" at bounding box center [60, 381] width 13 height 13
checkbox input "true"
click at [64, 351] on label "3kg" at bounding box center [95, 354] width 63 height 24
click at [63, 351] on input "3kg" at bounding box center [60, 349] width 13 height 13
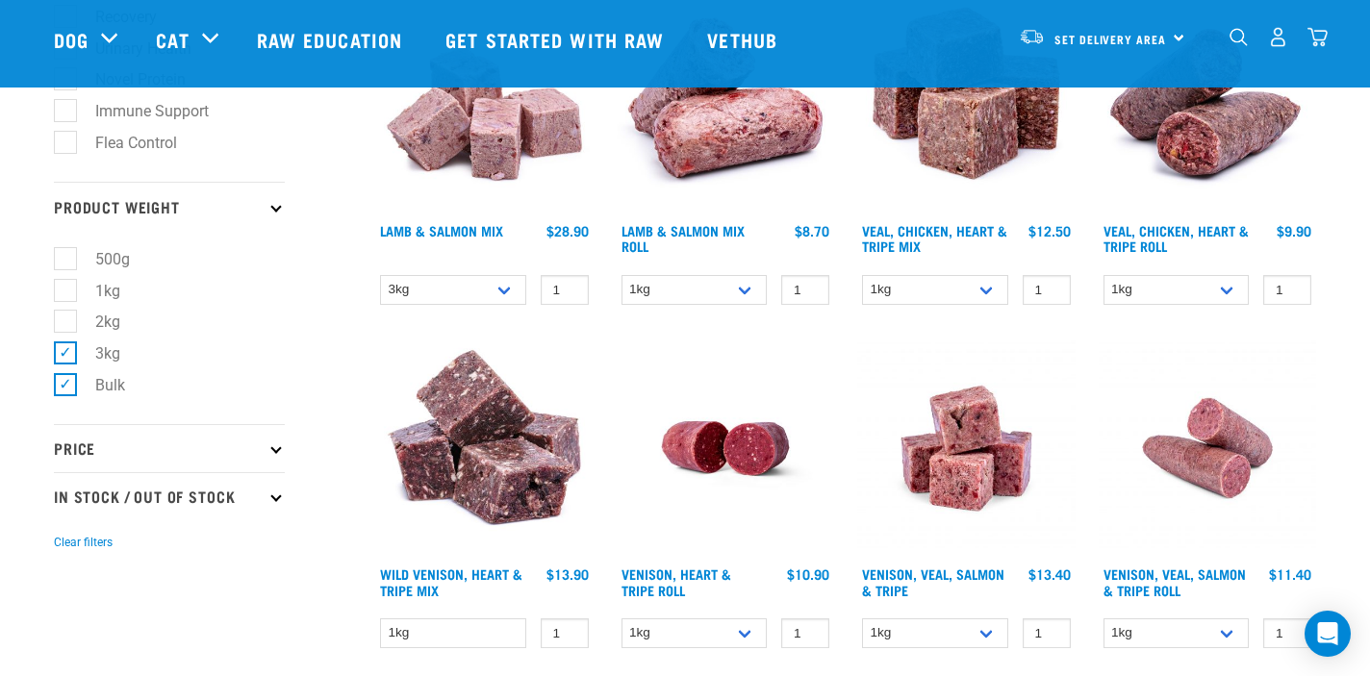
click at [67, 351] on label "3kg" at bounding box center [95, 354] width 63 height 24
click at [66, 351] on input "3kg" at bounding box center [60, 349] width 13 height 13
checkbox input "false"
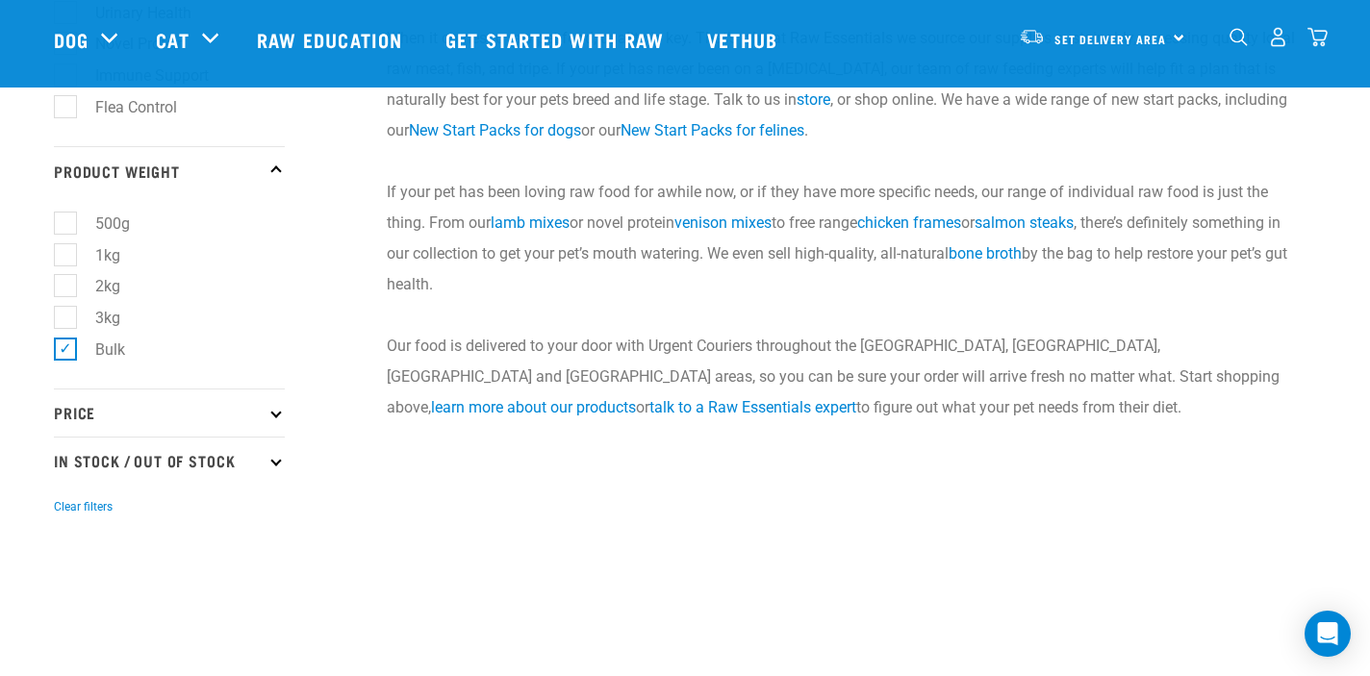
scroll to position [1775, 0]
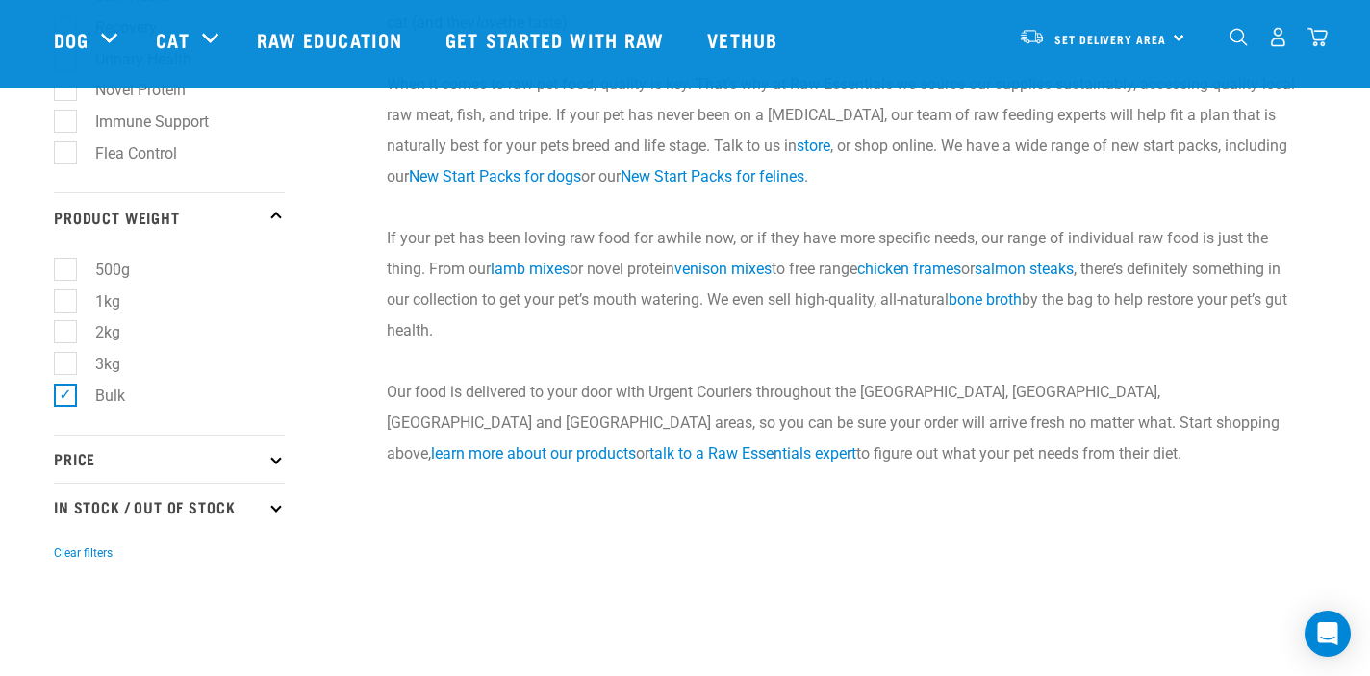
click at [277, 463] on icon at bounding box center [275, 459] width 11 height 11
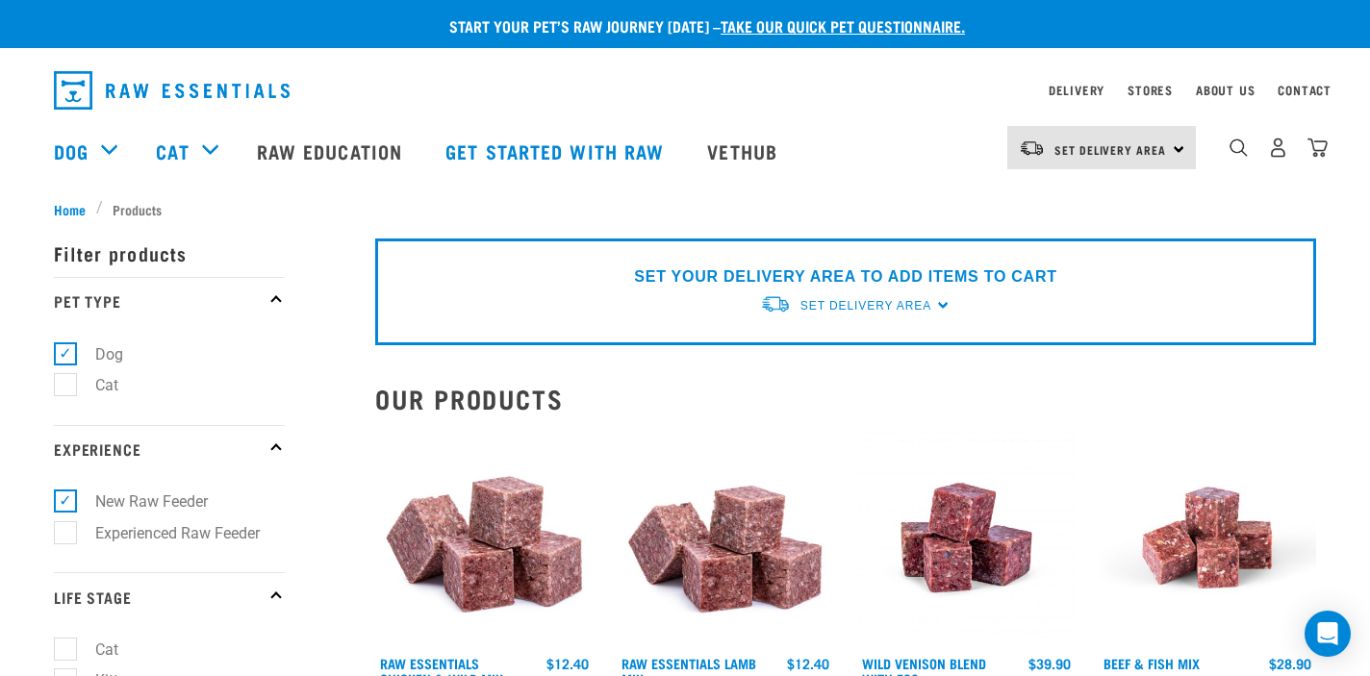
scroll to position [0, 0]
click at [924, 302] on span "Set Delivery Area" at bounding box center [865, 305] width 131 height 13
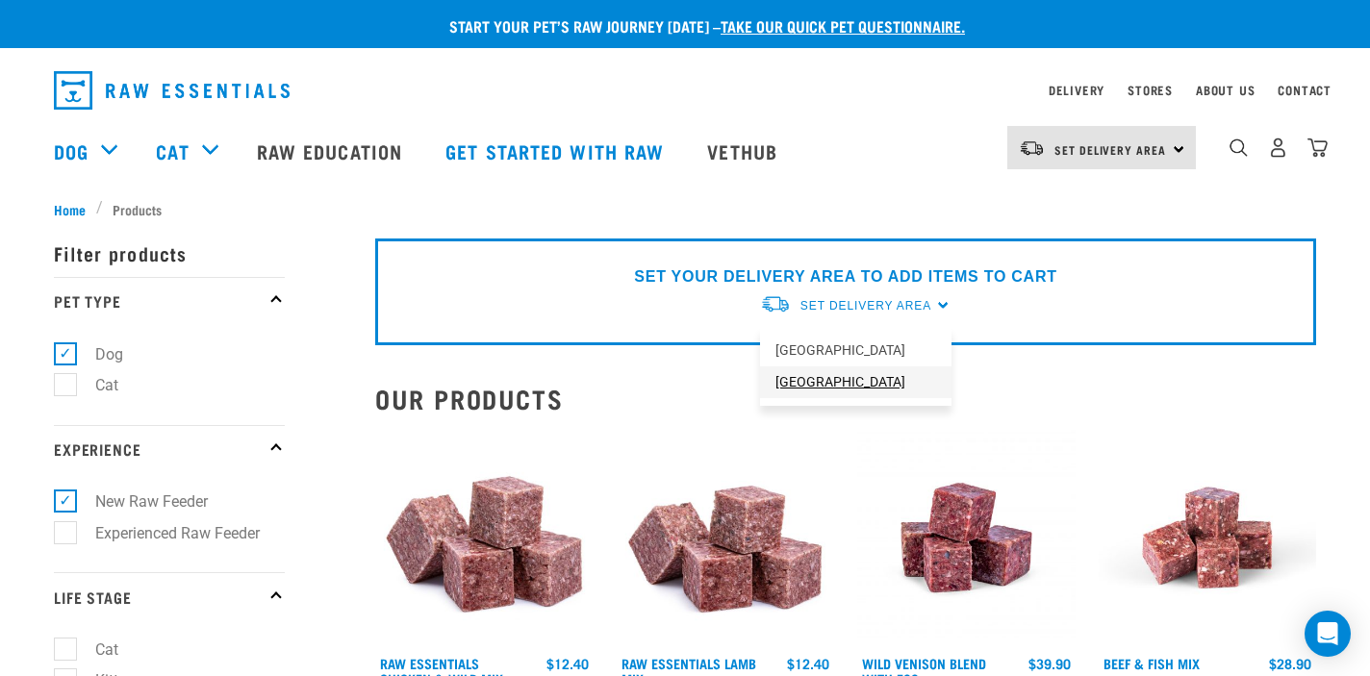
click at [791, 380] on link "[GEOGRAPHIC_DATA]" at bounding box center [855, 383] width 191 height 32
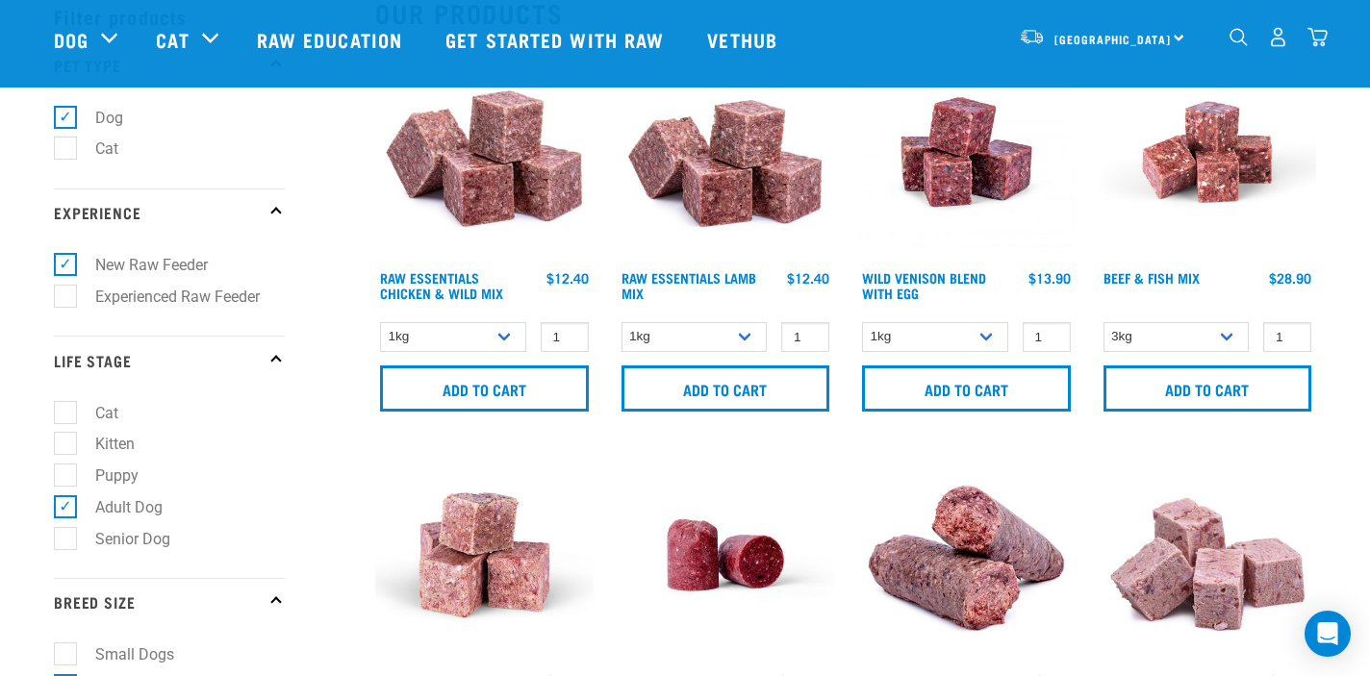
scroll to position [95, 0]
click at [1052, 330] on input "2" at bounding box center [1047, 337] width 48 height 30
click at [1052, 330] on input "3" at bounding box center [1047, 337] width 48 height 30
click at [1050, 340] on input "2" at bounding box center [1047, 337] width 48 height 30
type input "1"
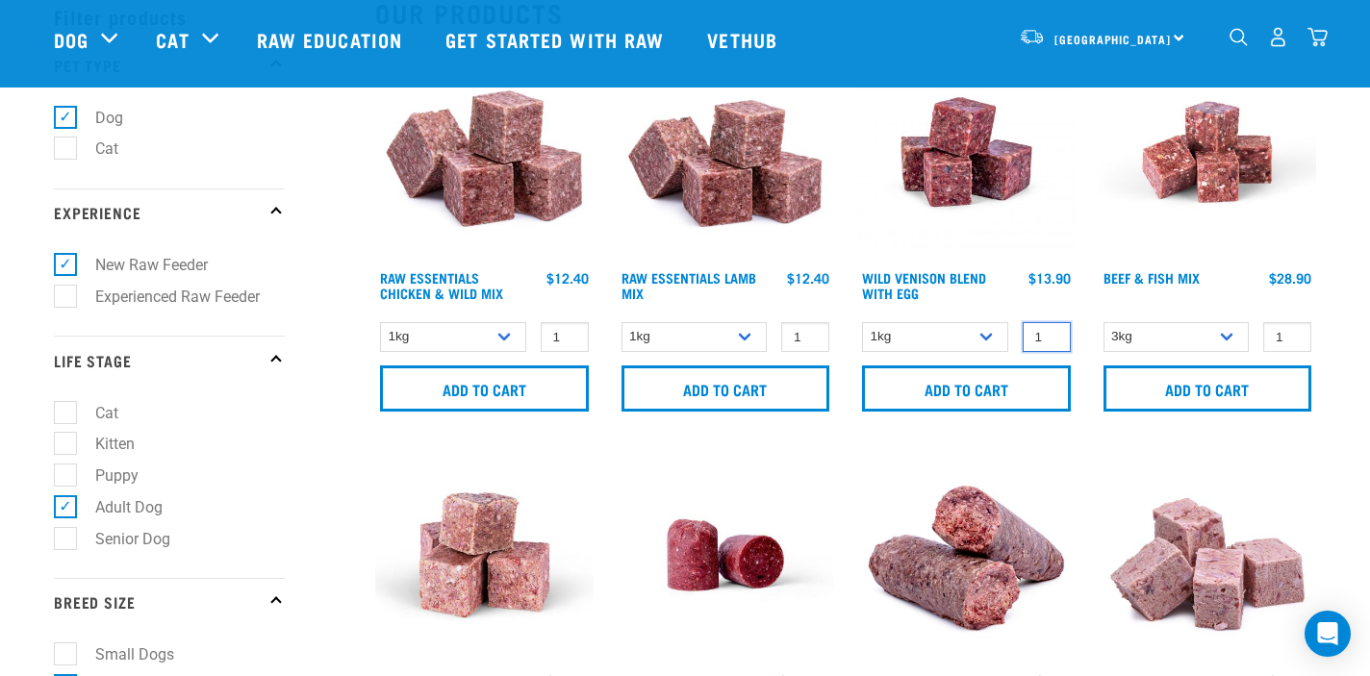
click at [1050, 340] on input "1" at bounding box center [1047, 337] width 48 height 30
select select "34496"
select select "24"
select select "709"
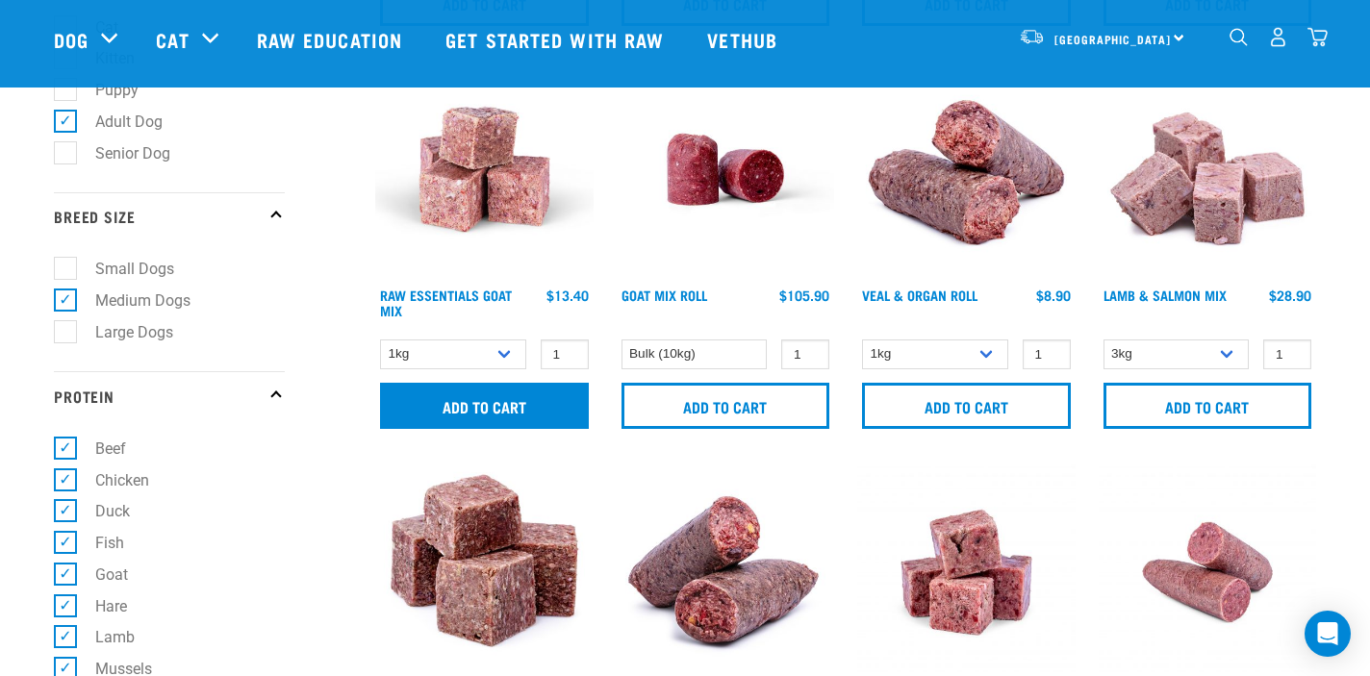
scroll to position [479, 0]
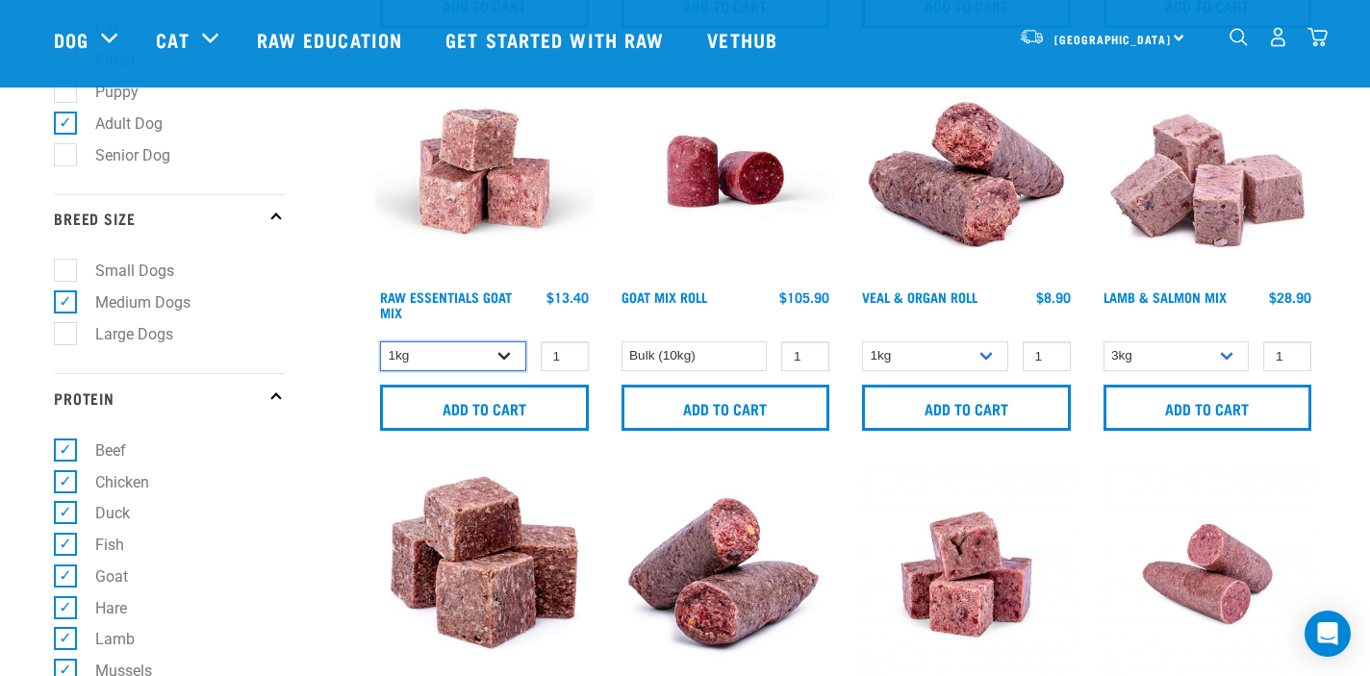
select select "337219"
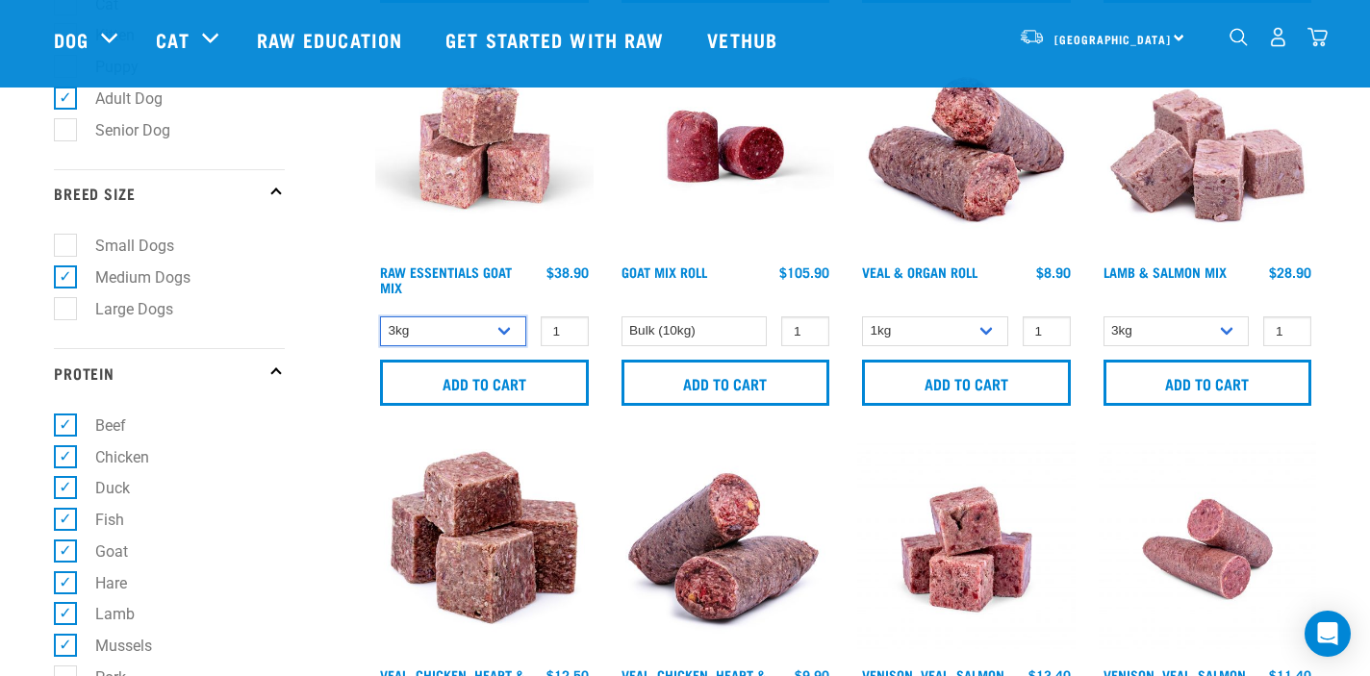
scroll to position [504, 0]
select select "745"
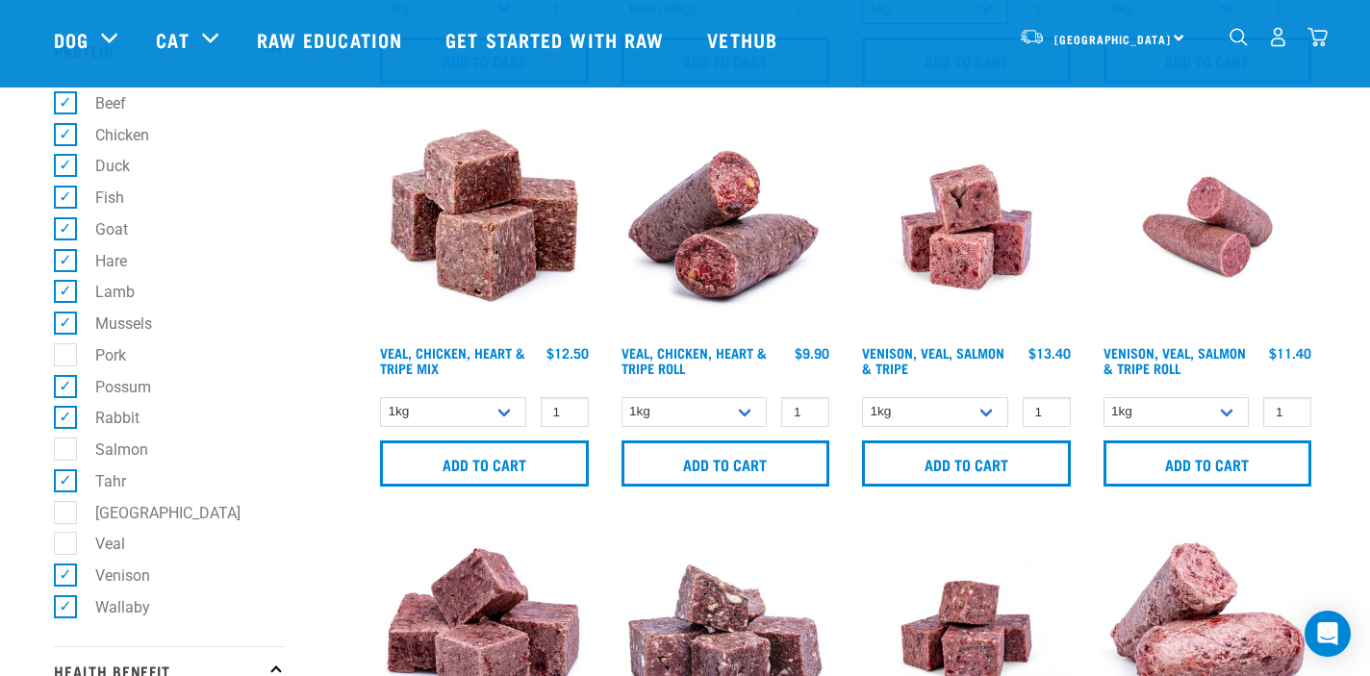
scroll to position [831, 0]
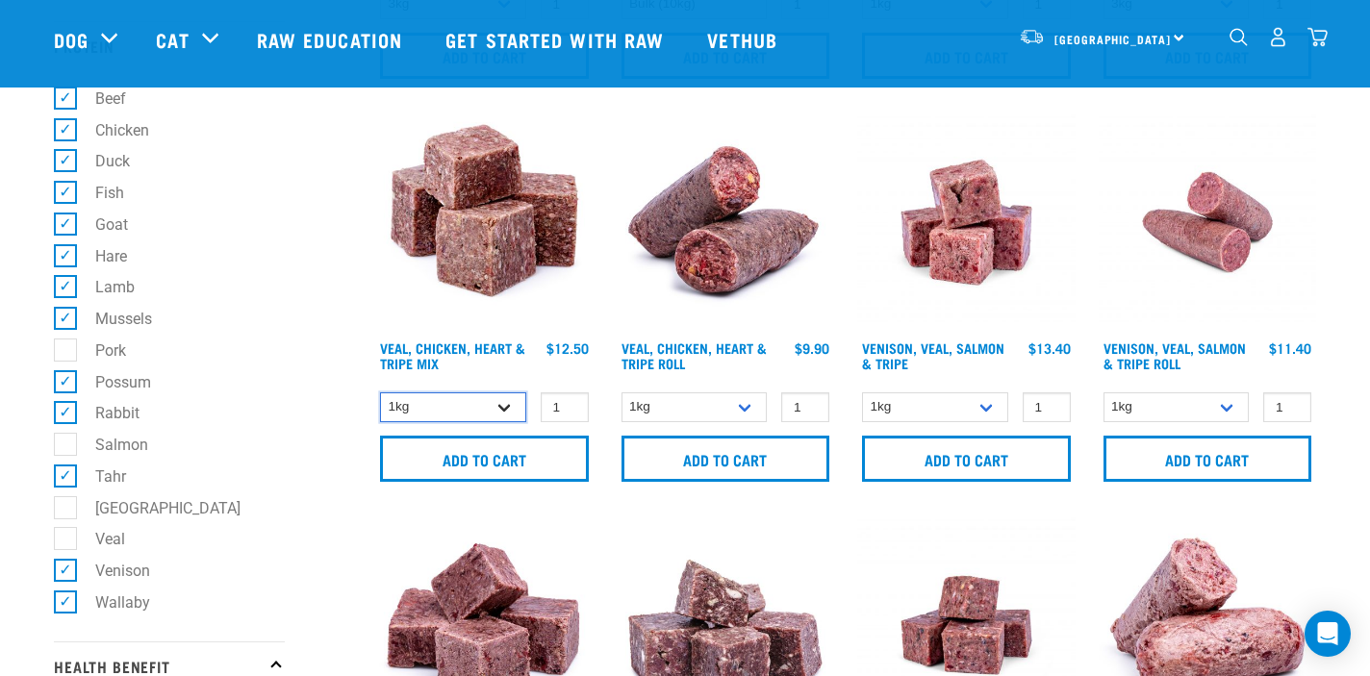
select select "752"
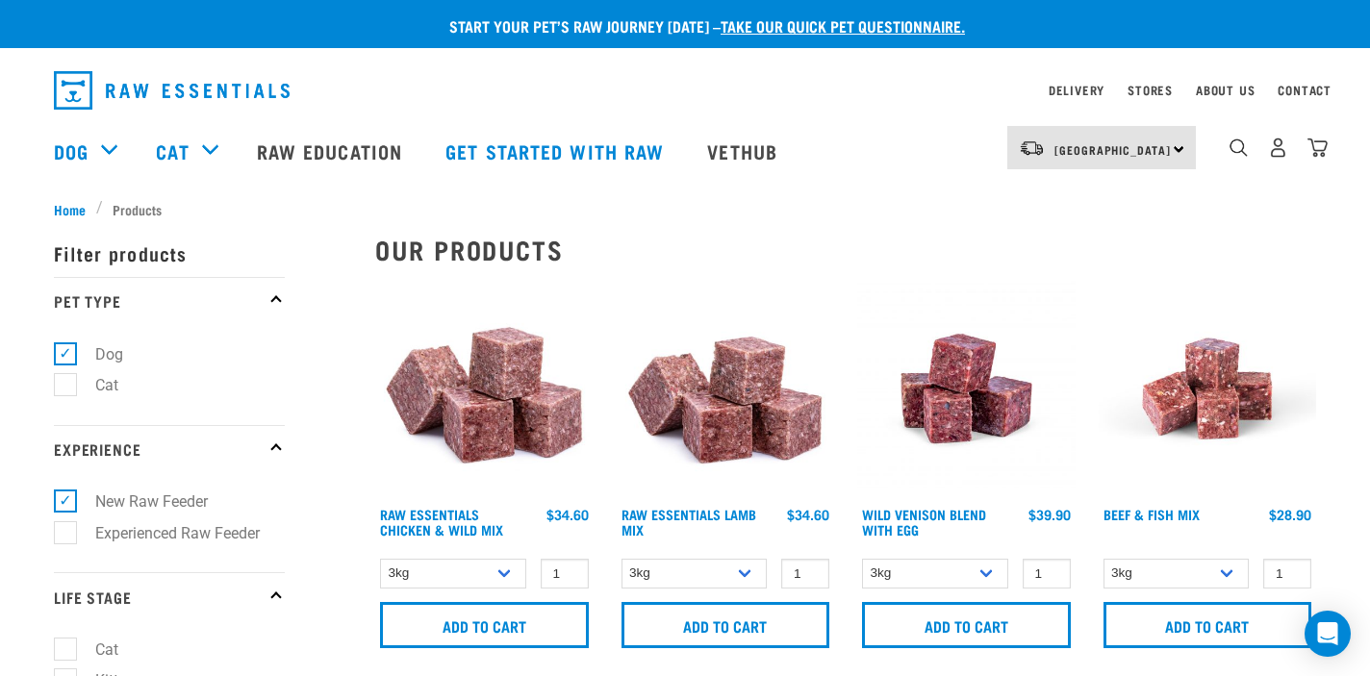
scroll to position [0, 0]
